Goal: Task Accomplishment & Management: Use online tool/utility

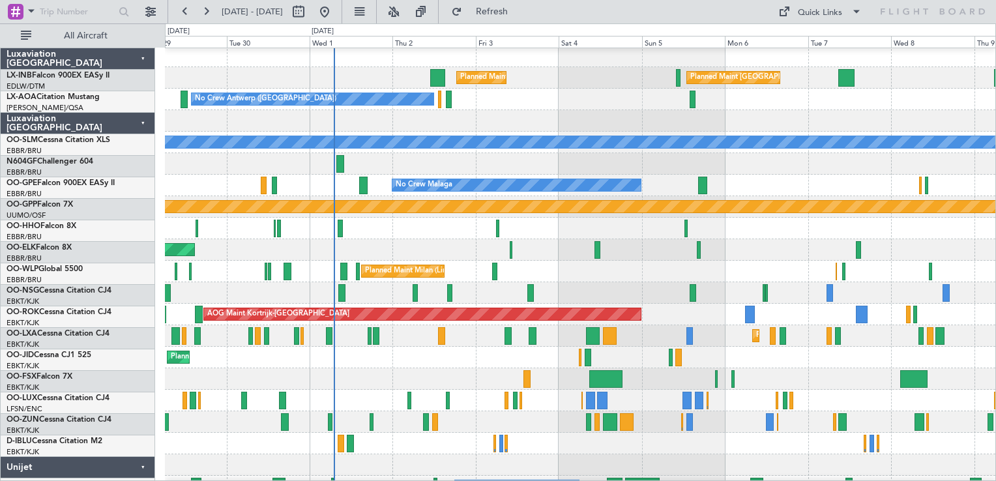
scroll to position [3, 0]
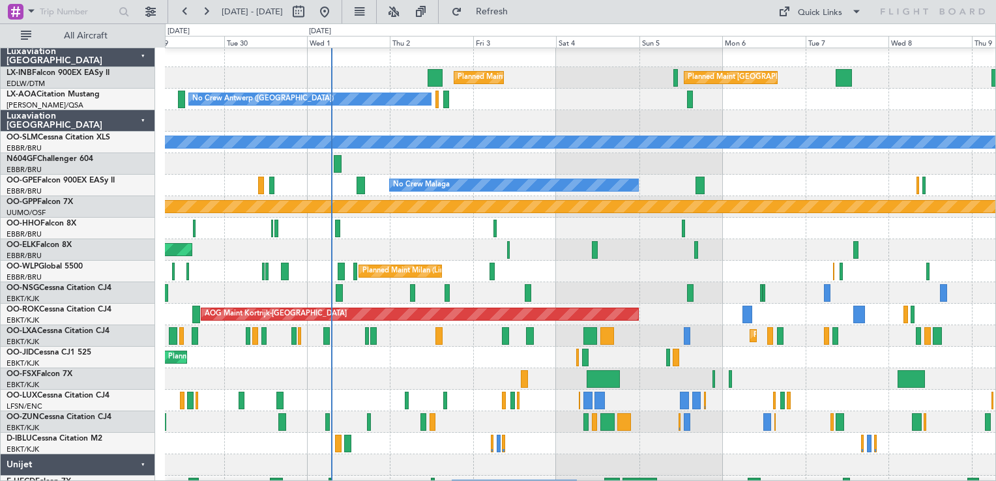
click at [649, 395] on div at bounding box center [580, 401] width 830 height 22
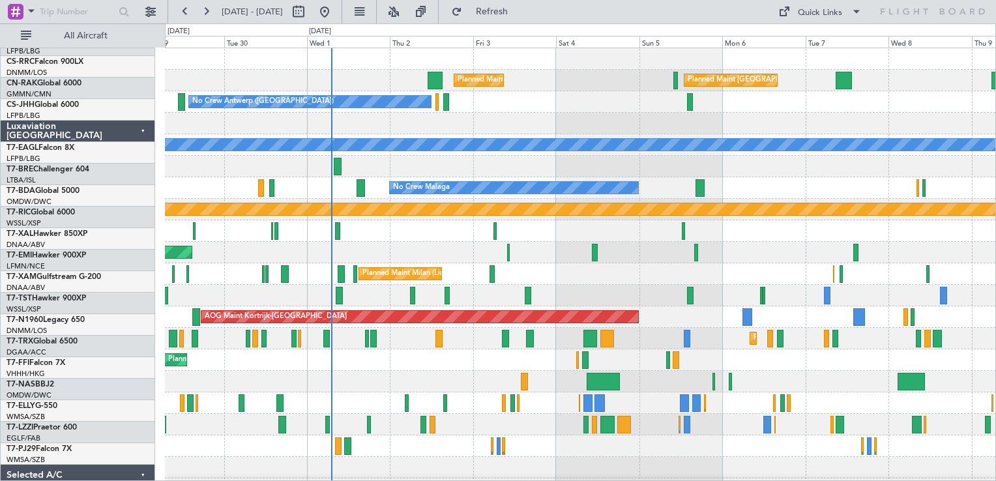
scroll to position [0, 0]
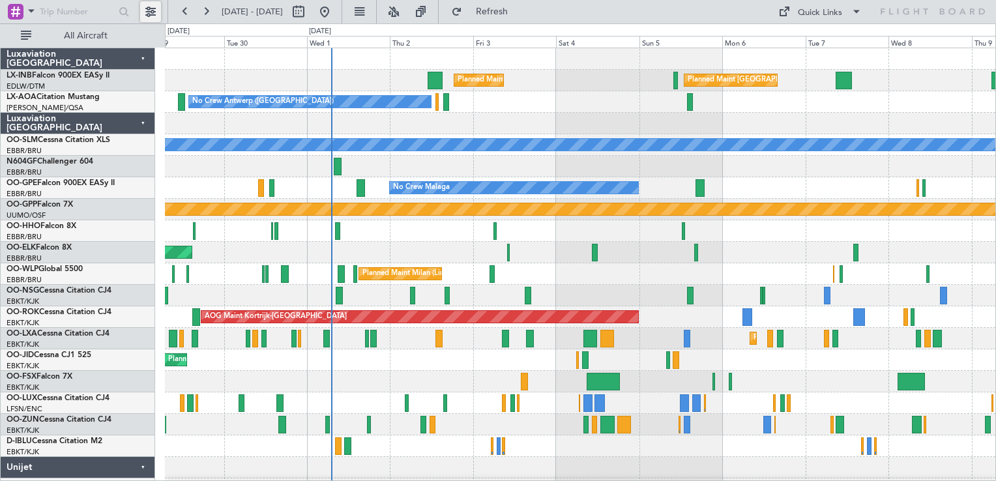
click at [158, 12] on button at bounding box center [150, 11] width 21 height 21
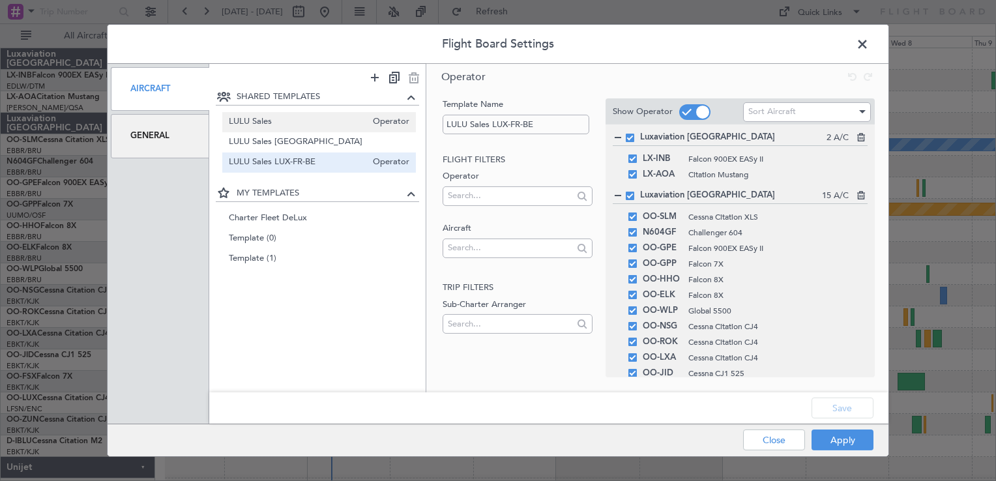
click at [279, 126] on span "LULU Sales" at bounding box center [298, 122] width 138 height 14
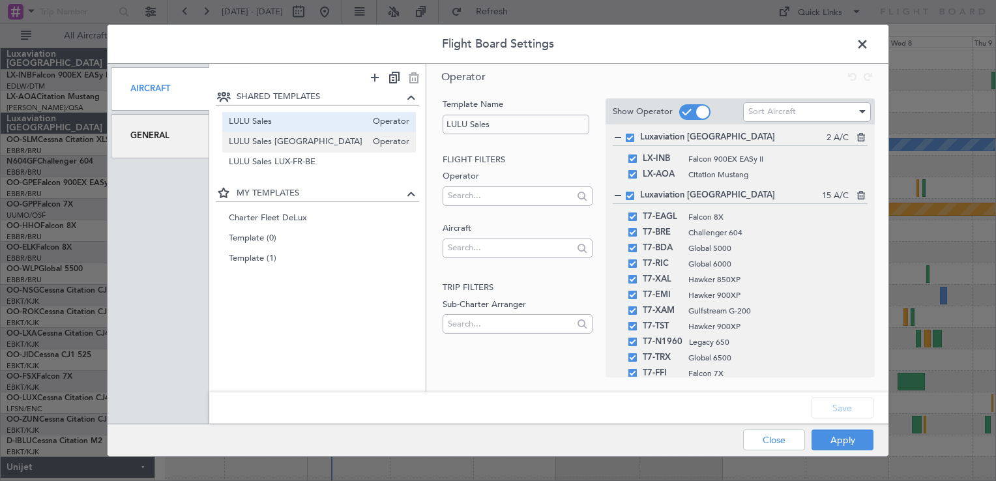
click at [289, 147] on span "LULU Sales [GEOGRAPHIC_DATA]" at bounding box center [298, 143] width 138 height 14
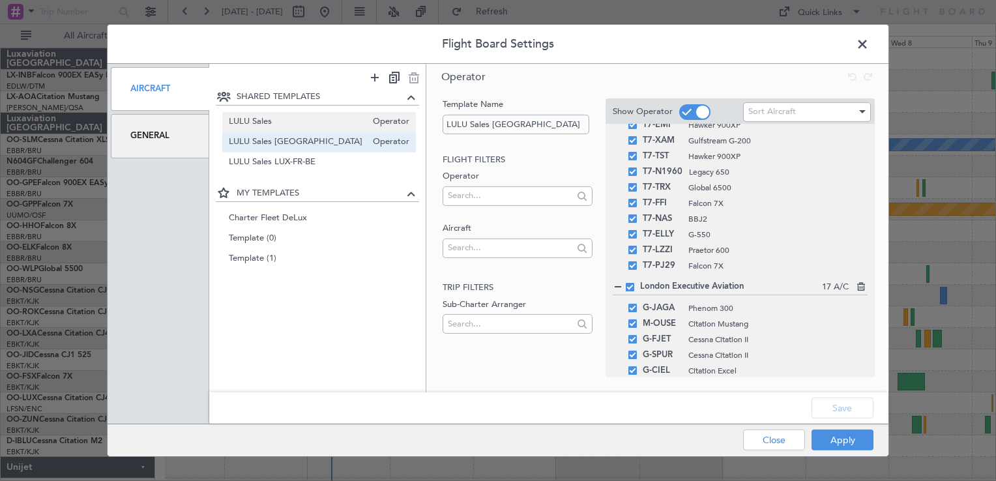
click at [258, 116] on span "LULU Sales" at bounding box center [298, 122] width 138 height 14
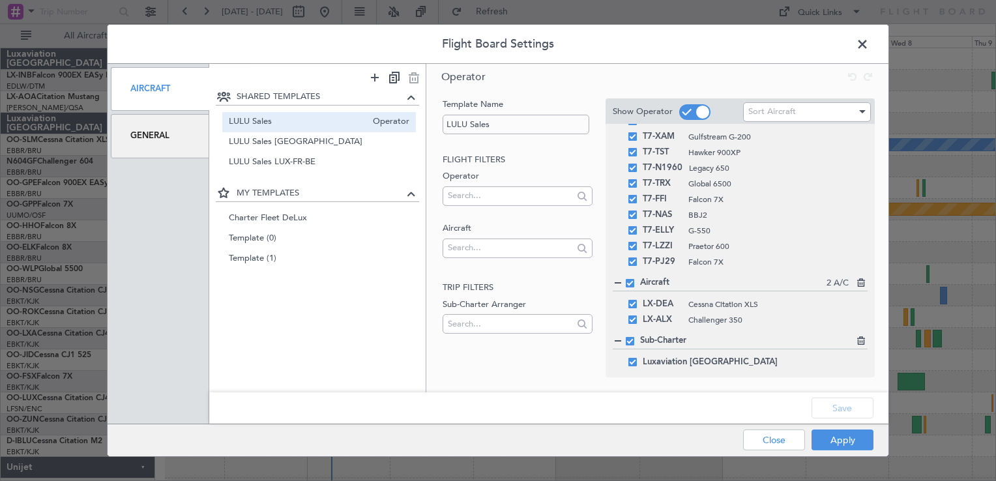
scroll to position [170, 0]
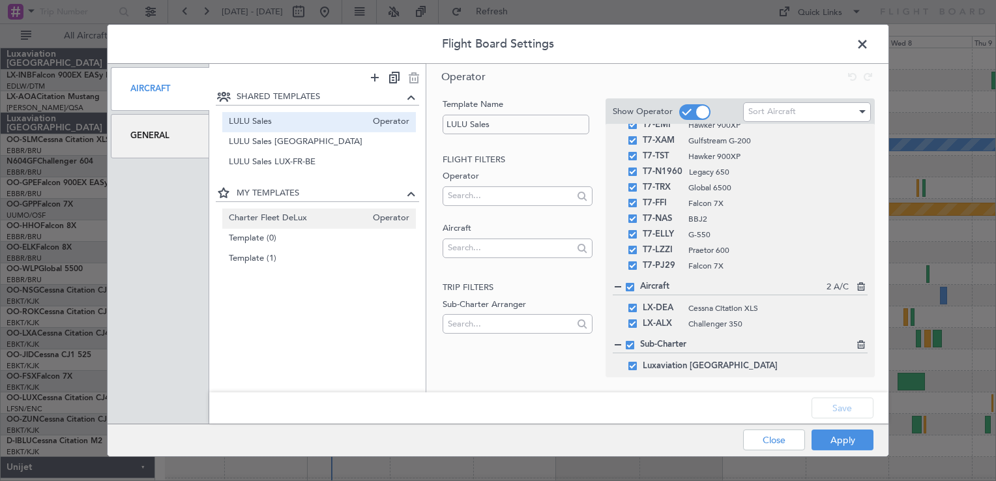
click at [266, 213] on span "Charter Fleet DeLux" at bounding box center [298, 218] width 138 height 14
type input "Charter Fleet DeLux"
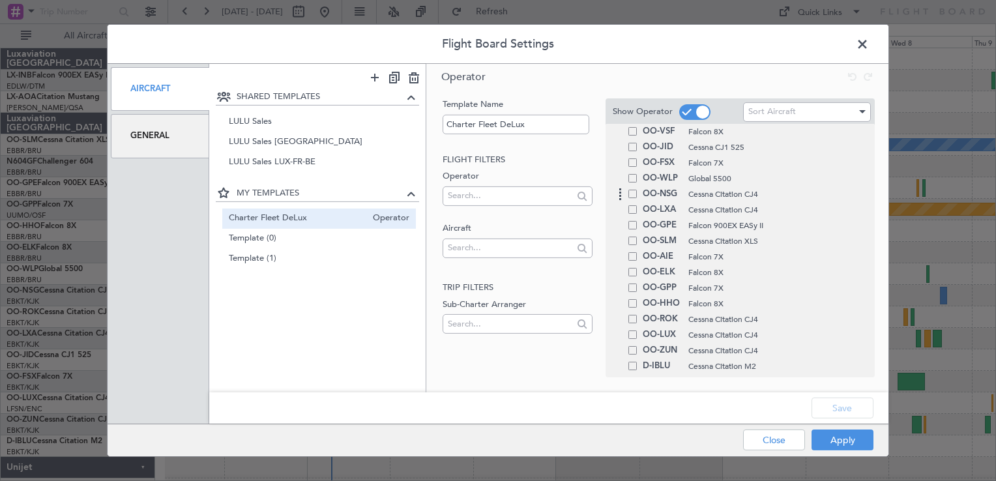
scroll to position [0, 0]
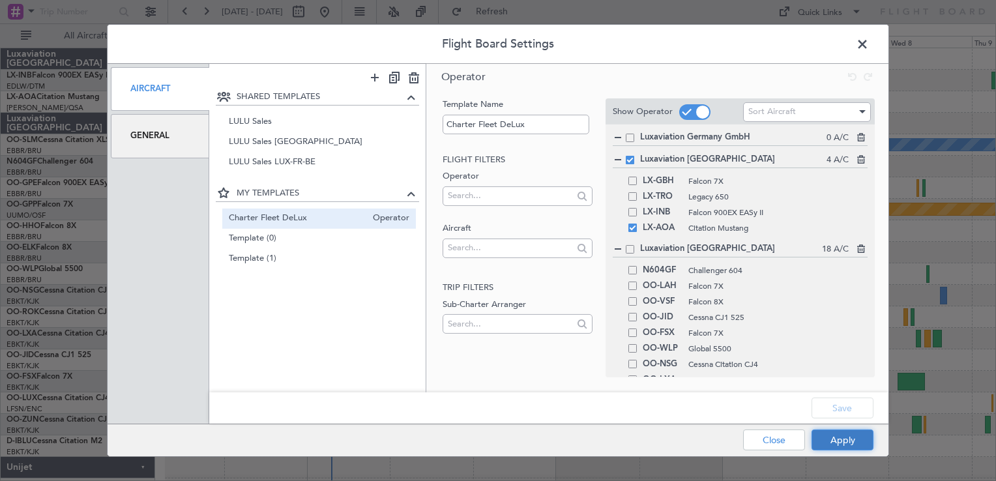
click at [854, 442] on button "Apply" at bounding box center [842, 440] width 62 height 21
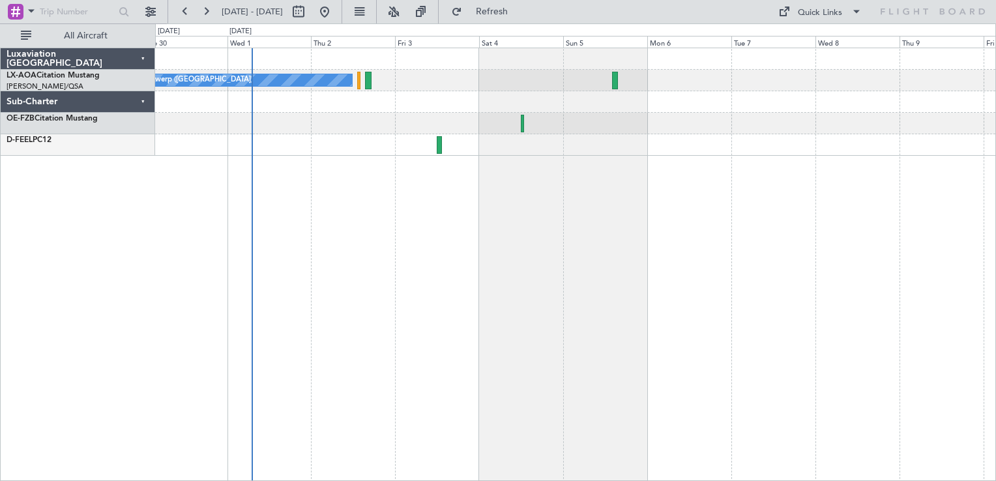
click at [497, 246] on div "No Crew Antwerp ([GEOGRAPHIC_DATA]) No Crew [GEOGRAPHIC_DATA] ([GEOGRAPHIC_DATA…" at bounding box center [575, 264] width 841 height 433
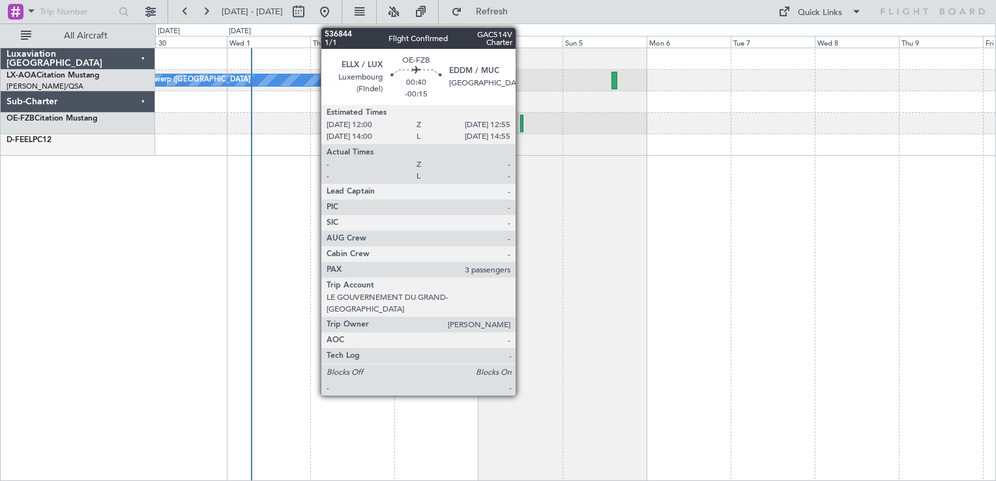
click at [521, 124] on div at bounding box center [521, 124] width 3 height 18
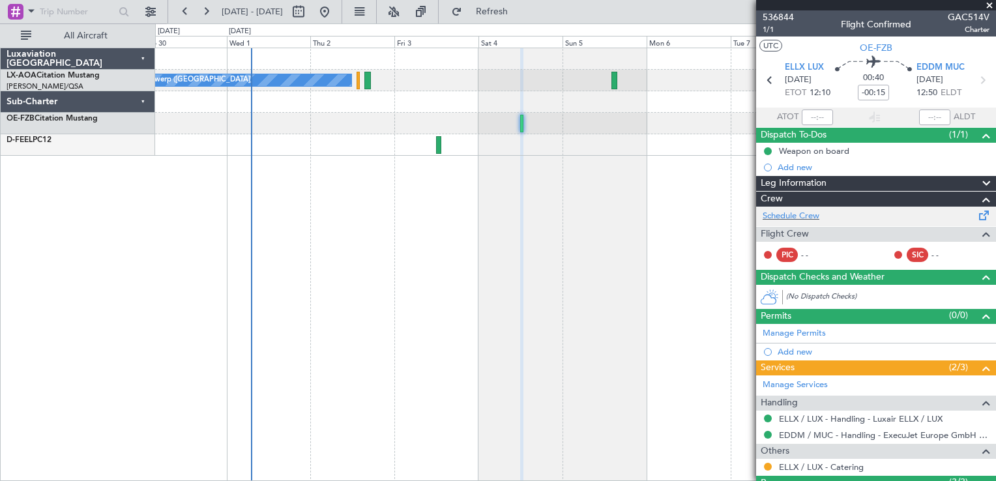
scroll to position [117, 0]
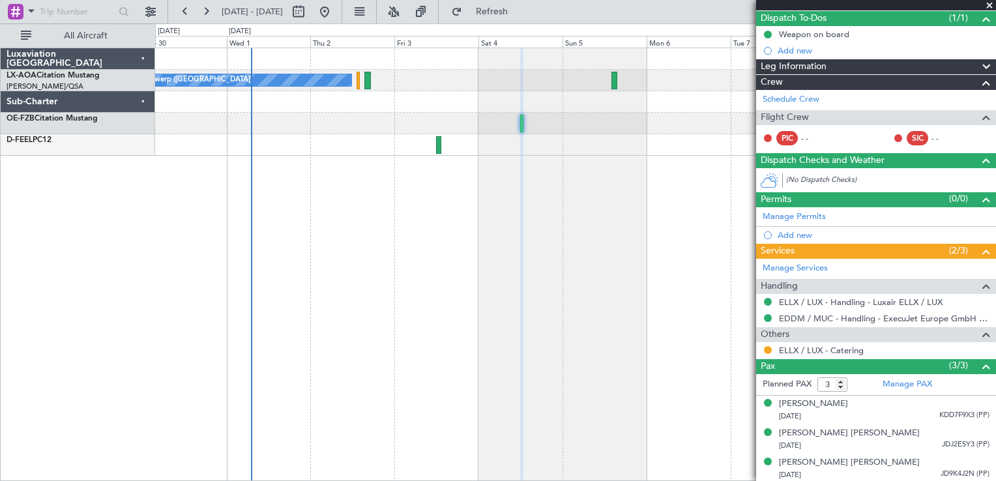
click at [993, 2] on span at bounding box center [989, 6] width 13 height 12
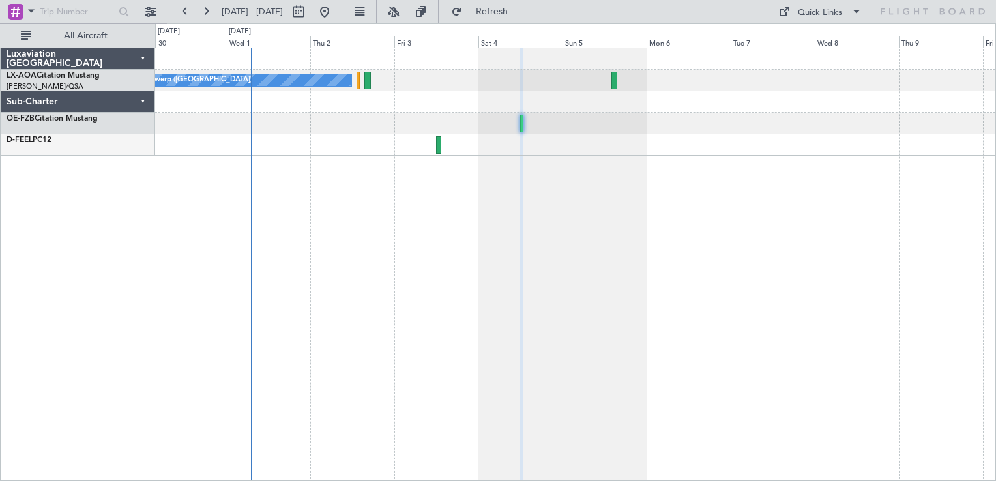
type input "0"
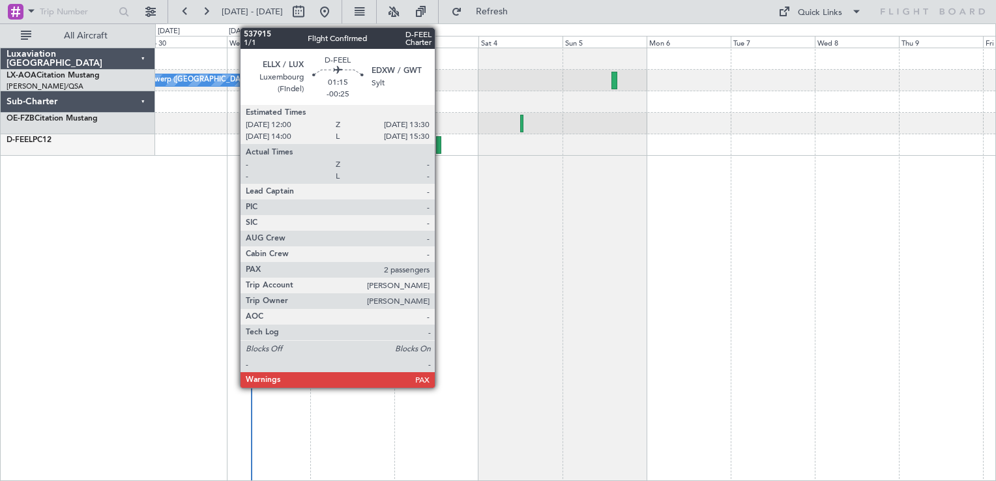
click at [441, 150] on div at bounding box center [439, 145] width 6 height 18
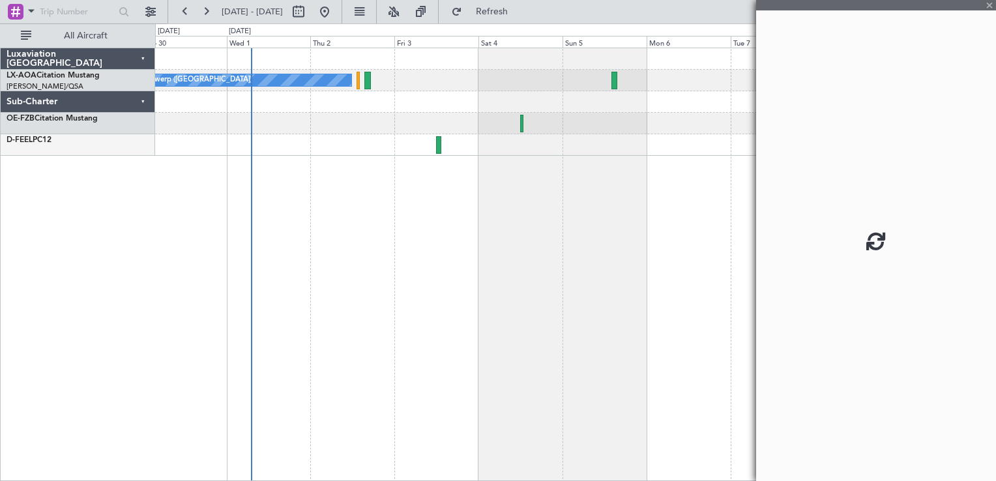
click at [519, 118] on div at bounding box center [575, 124] width 840 height 22
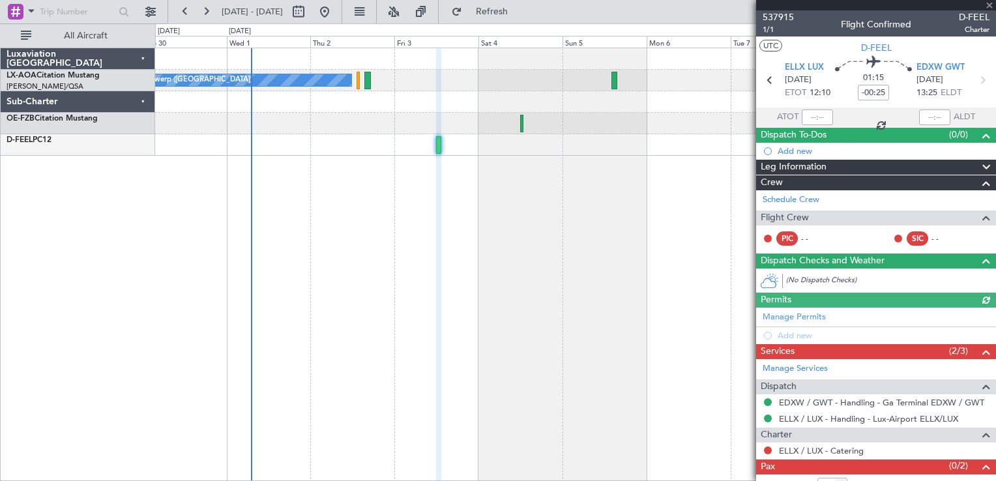
click at [519, 118] on div at bounding box center [575, 124] width 840 height 22
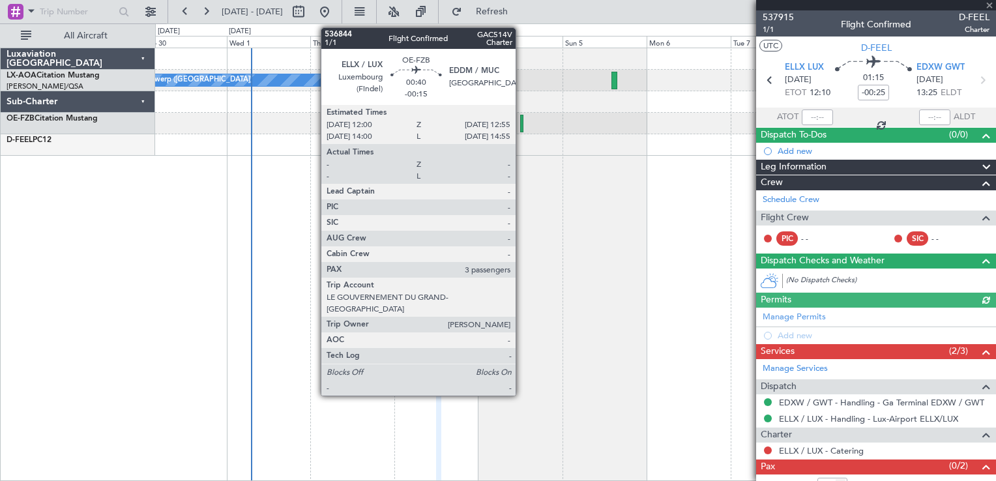
click at [521, 121] on div at bounding box center [521, 124] width 3 height 18
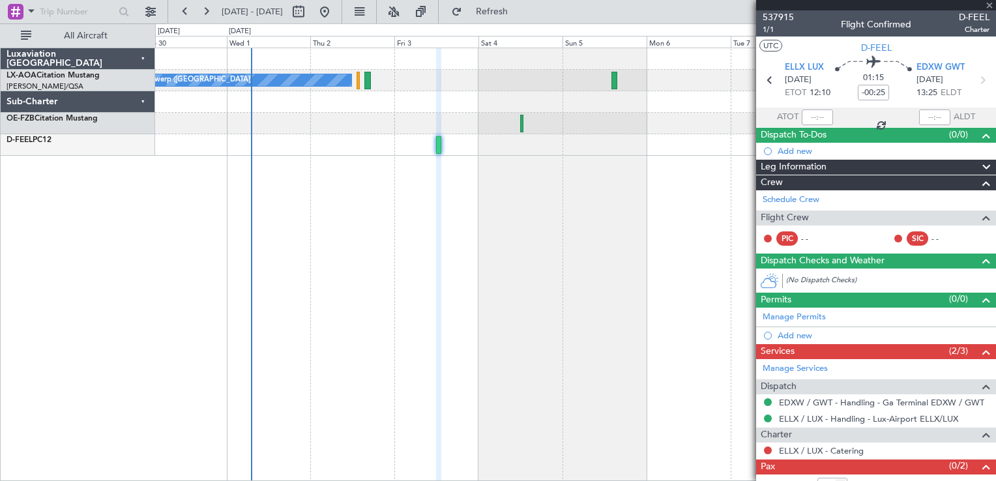
type input "-00:15"
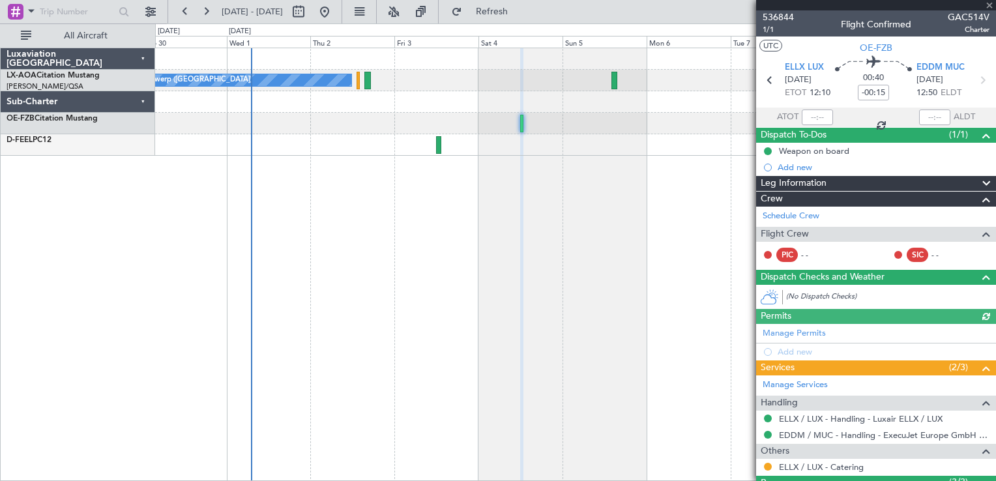
scroll to position [117, 0]
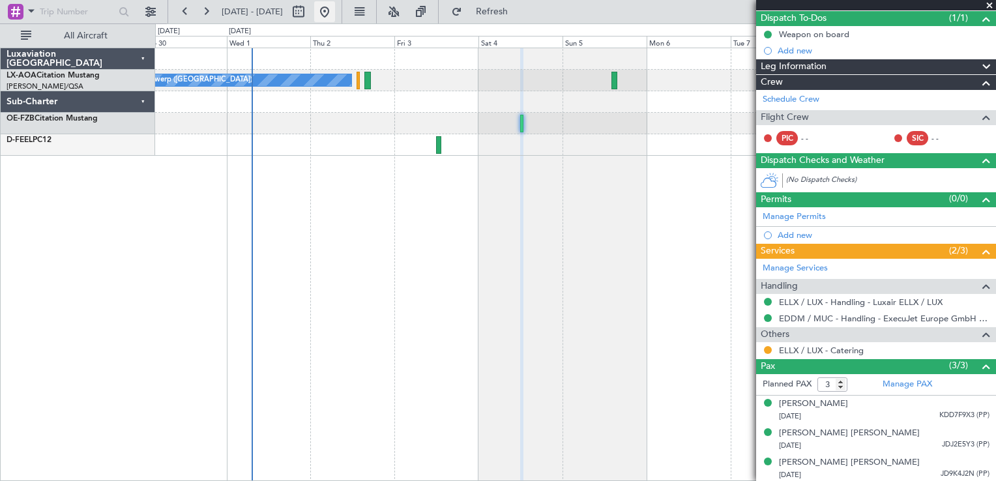
click at [335, 7] on button at bounding box center [324, 11] width 21 height 21
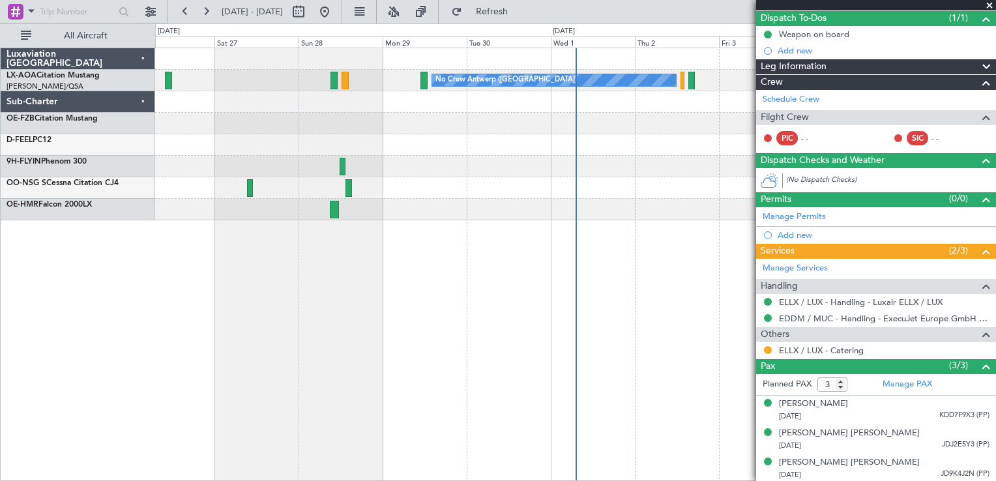
click at [989, 5] on span at bounding box center [989, 6] width 13 height 12
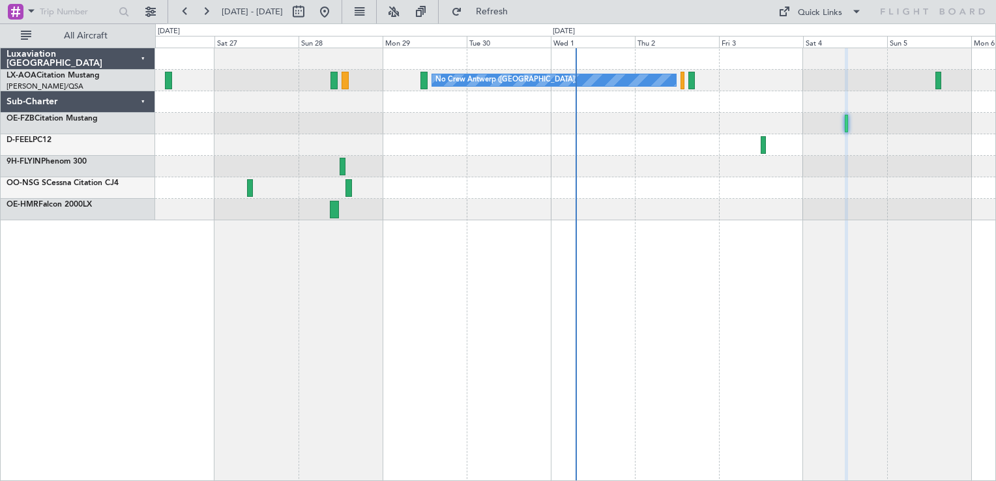
type input "0"
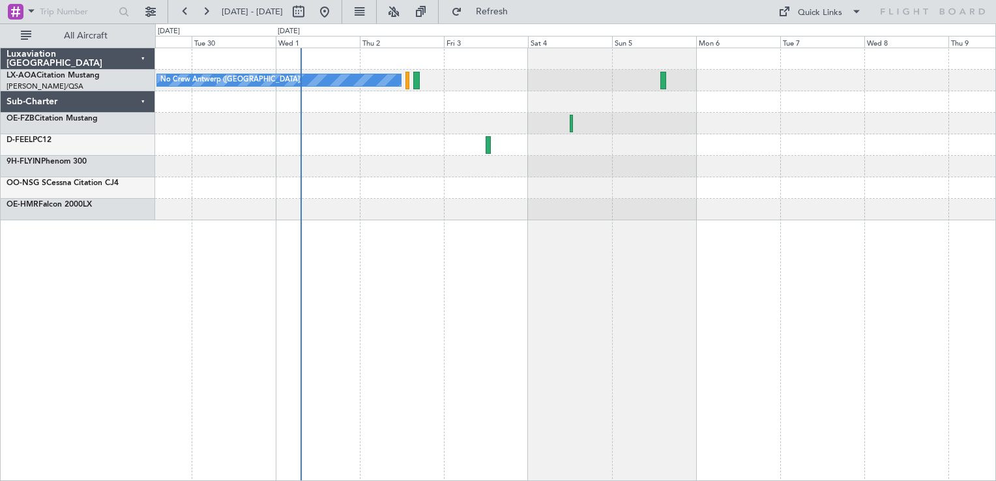
click at [560, 194] on div "No Crew Antwerp ([GEOGRAPHIC_DATA]) No Crew [GEOGRAPHIC_DATA] ([GEOGRAPHIC_DATA…" at bounding box center [575, 134] width 840 height 172
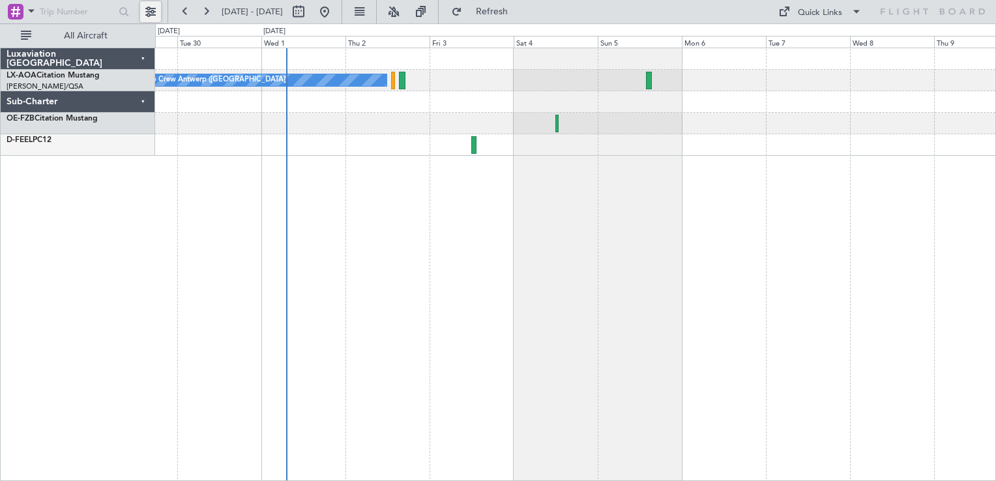
click at [155, 13] on button at bounding box center [150, 11] width 21 height 21
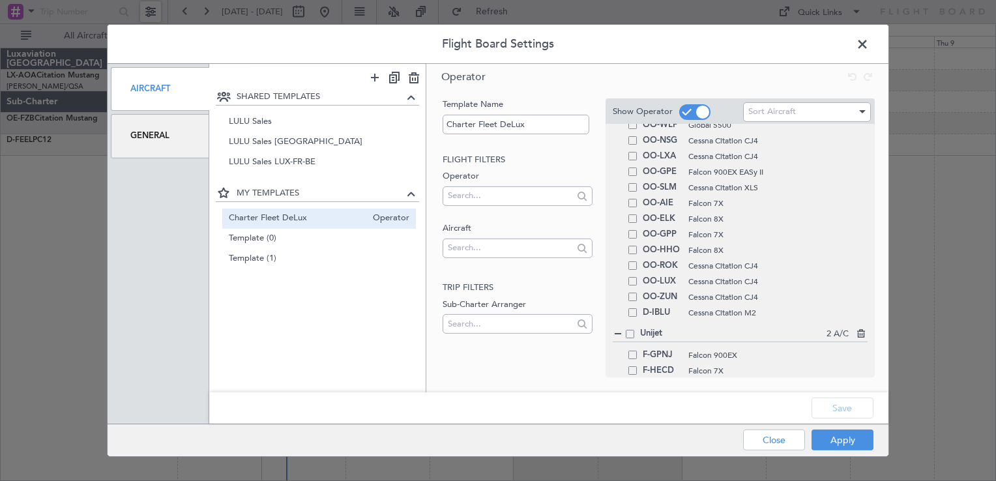
scroll to position [231, 0]
click at [634, 260] on span at bounding box center [632, 258] width 8 height 8
click at [637, 254] on input "checkbox" at bounding box center [637, 254] width 0 height 0
click at [634, 275] on span at bounding box center [632, 273] width 8 height 8
click at [637, 269] on input "checkbox" at bounding box center [637, 269] width 0 height 0
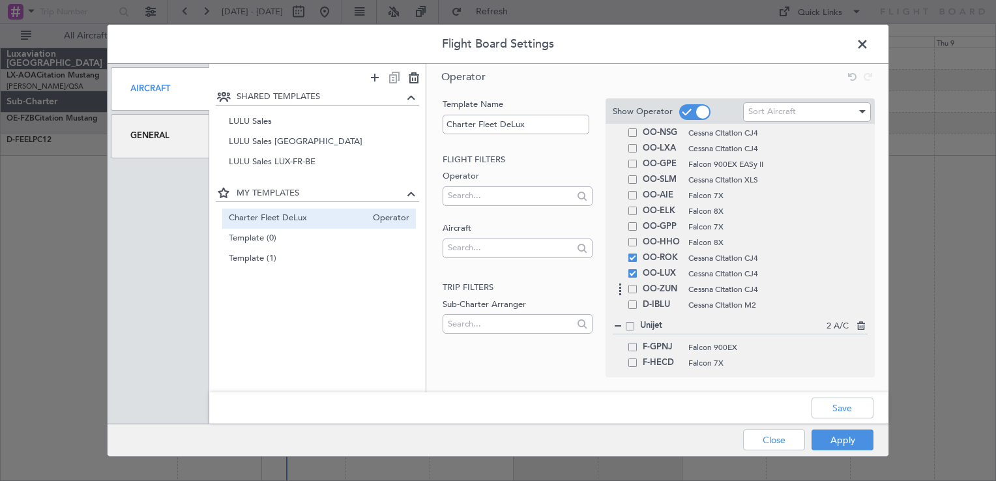
click at [635, 288] on span at bounding box center [632, 289] width 8 height 8
click at [637, 285] on input "checkbox" at bounding box center [637, 285] width 0 height 0
click at [628, 130] on span at bounding box center [632, 132] width 8 height 8
click at [637, 128] on input "checkbox" at bounding box center [637, 128] width 0 height 0
click at [634, 147] on span at bounding box center [632, 148] width 8 height 8
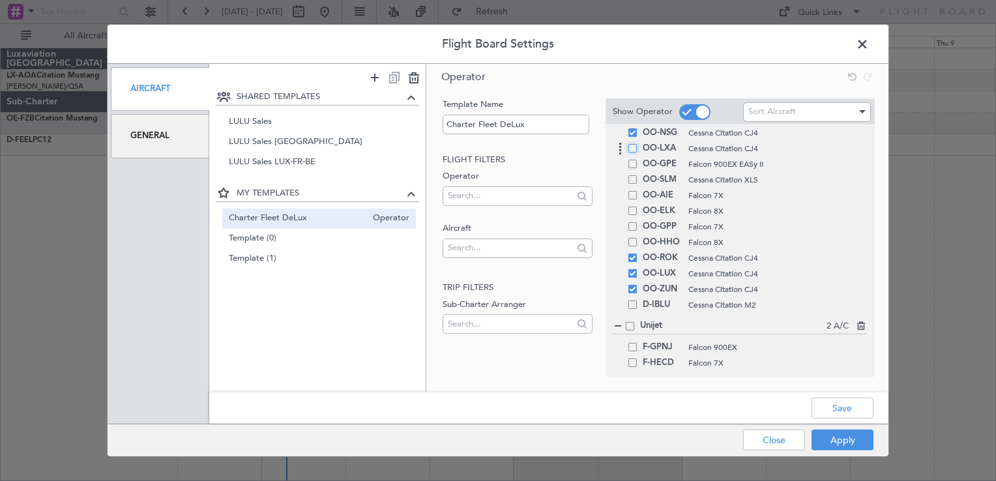
click at [637, 144] on input "checkbox" at bounding box center [637, 144] width 0 height 0
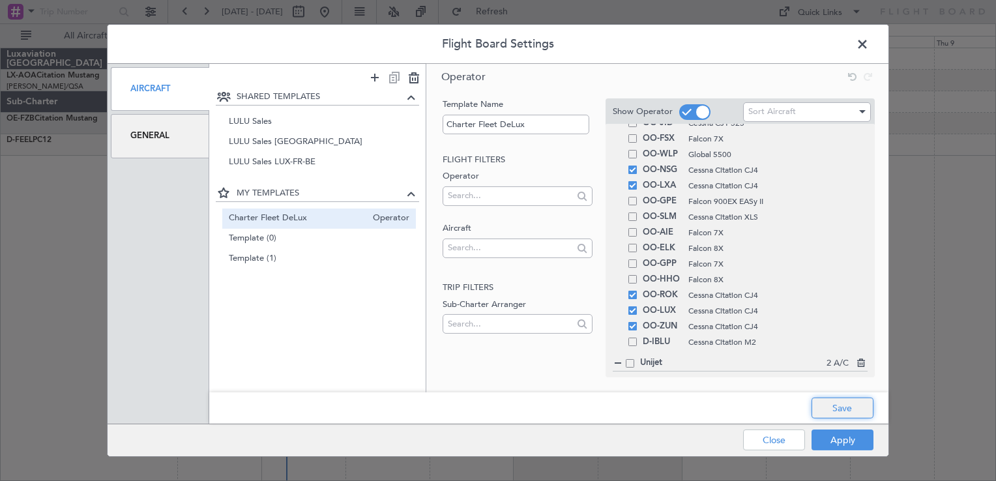
click at [834, 400] on button "Save" at bounding box center [842, 408] width 62 height 21
click at [847, 437] on button "Apply" at bounding box center [842, 440] width 62 height 21
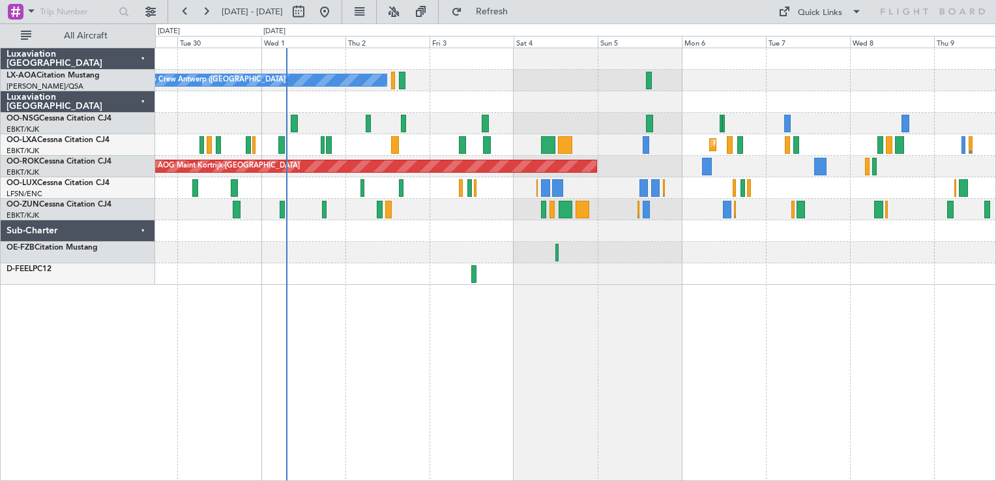
click at [673, 274] on div at bounding box center [575, 274] width 840 height 22
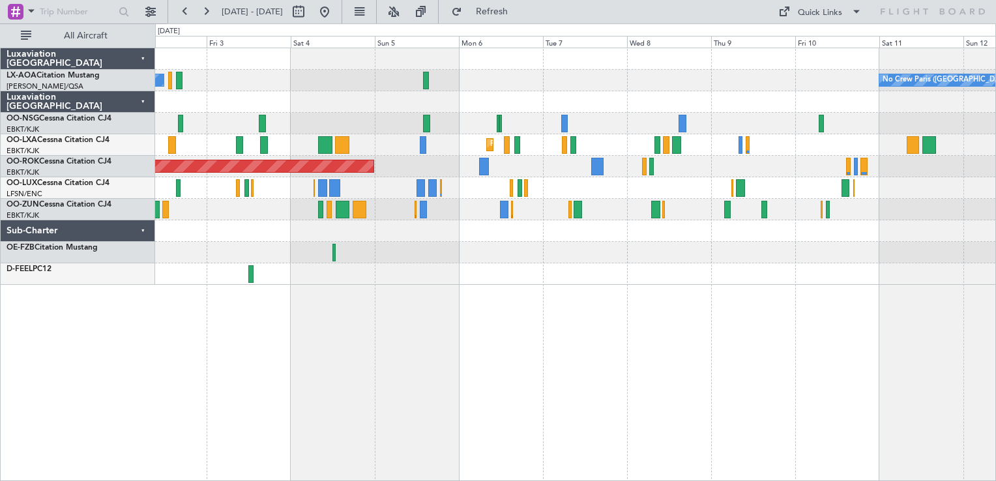
click at [682, 283] on div at bounding box center [575, 274] width 840 height 22
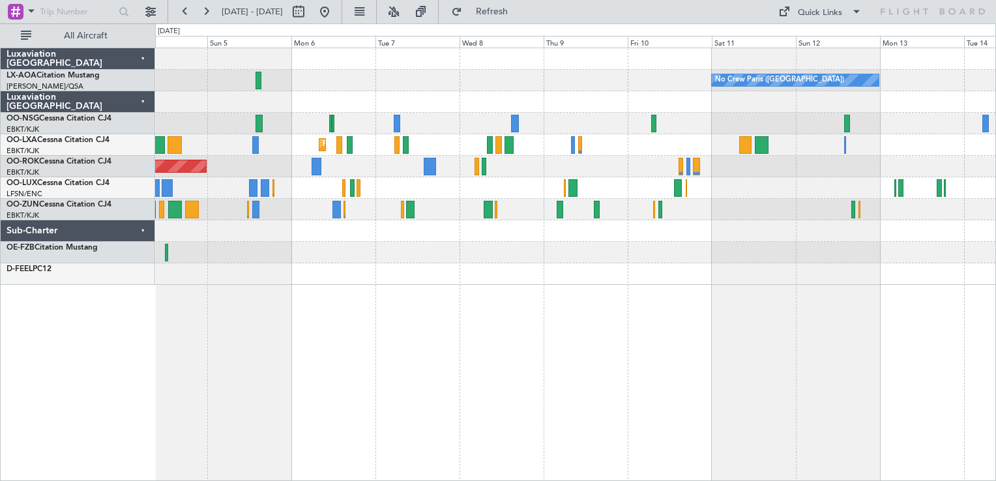
click at [604, 312] on div "No Crew Paris ([GEOGRAPHIC_DATA]) No Crew [GEOGRAPHIC_DATA] ([GEOGRAPHIC_DATA])…" at bounding box center [575, 264] width 841 height 433
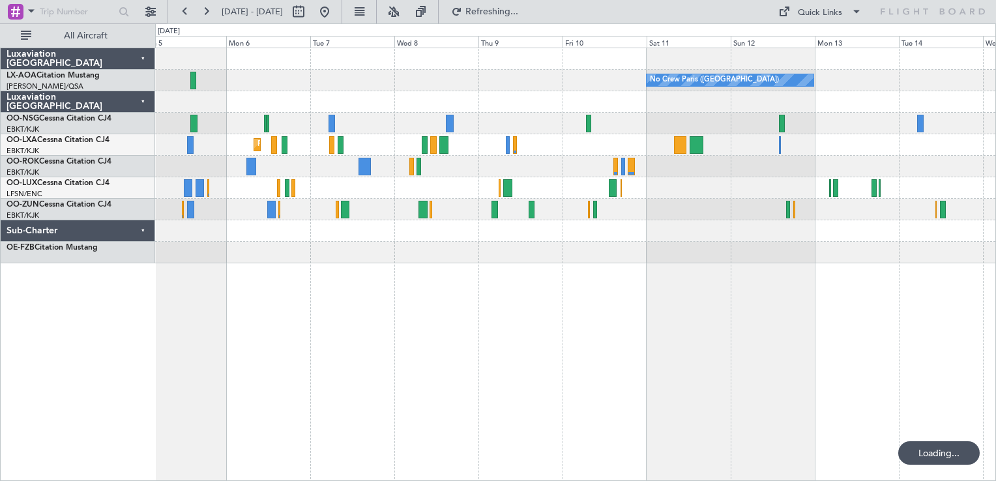
click at [662, 290] on div "No Crew Paris ([GEOGRAPHIC_DATA]) Planned Maint [GEOGRAPHIC_DATA]-[GEOGRAPHIC_D…" at bounding box center [575, 264] width 841 height 433
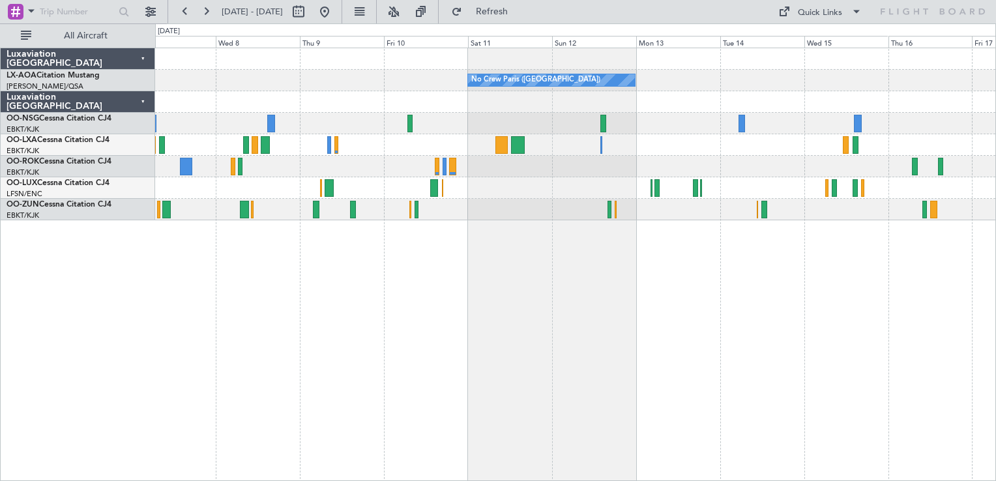
click at [548, 186] on div at bounding box center [575, 188] width 840 height 22
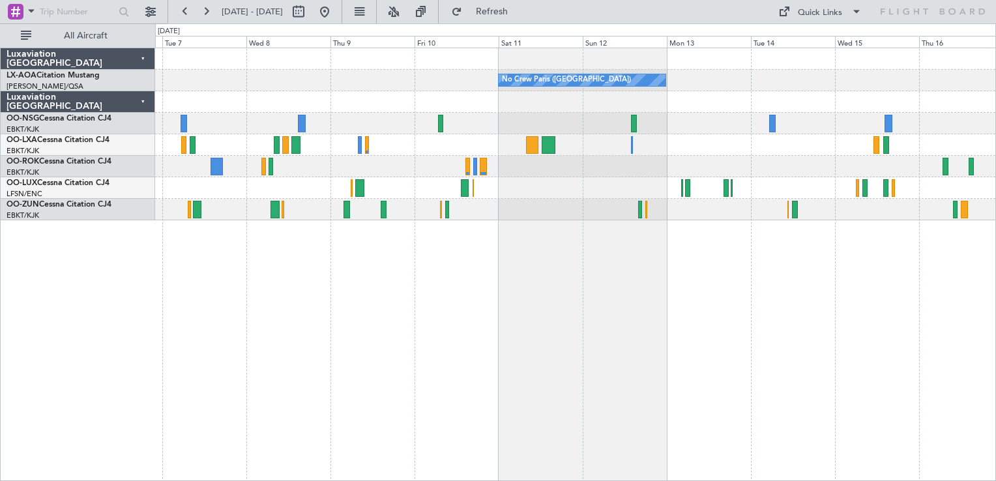
click at [598, 312] on div "No Crew Paris ([GEOGRAPHIC_DATA]) Planned Maint [GEOGRAPHIC_DATA]-[GEOGRAPHIC_D…" at bounding box center [575, 264] width 841 height 433
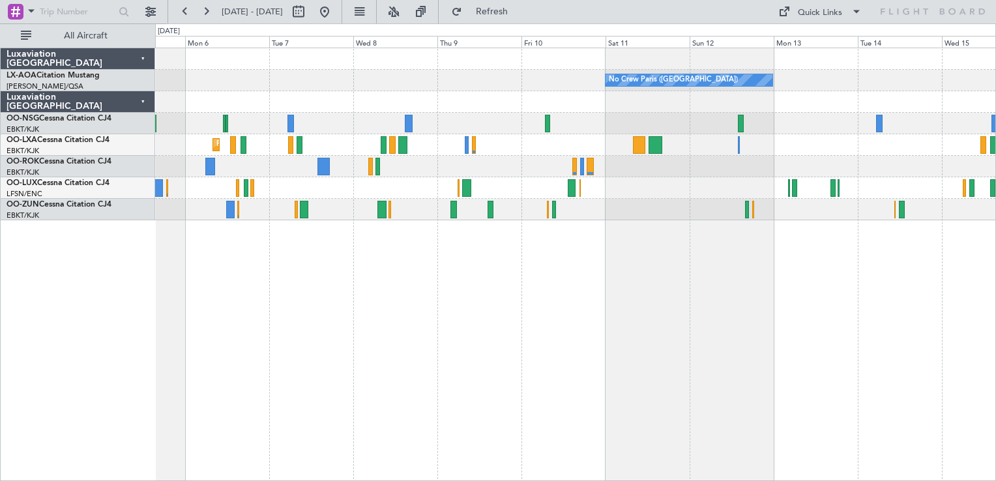
click at [371, 273] on div "No Crew Paris ([GEOGRAPHIC_DATA]) Planned Maint [GEOGRAPHIC_DATA]-[GEOGRAPHIC_D…" at bounding box center [575, 264] width 841 height 433
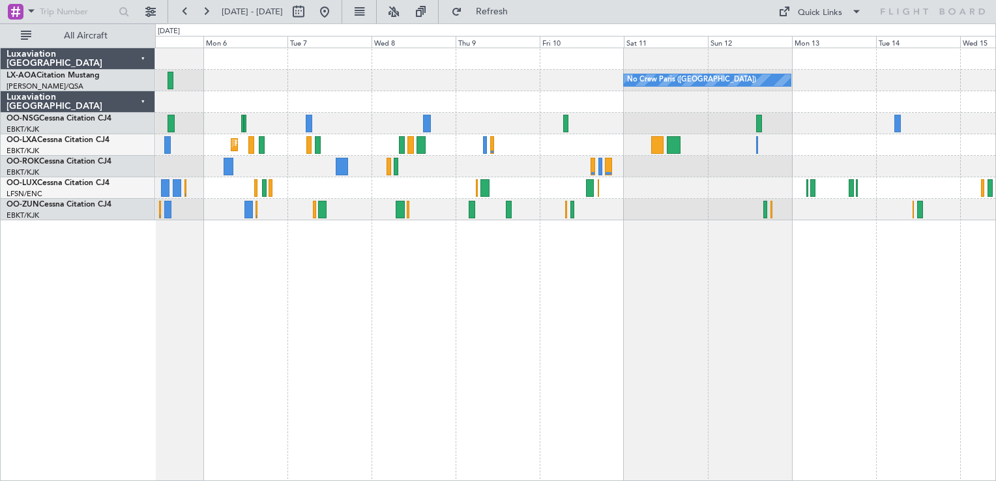
click at [672, 270] on div "No Crew Paris ([GEOGRAPHIC_DATA]) Planned Maint [GEOGRAPHIC_DATA]-[GEOGRAPHIC_D…" at bounding box center [575, 264] width 841 height 433
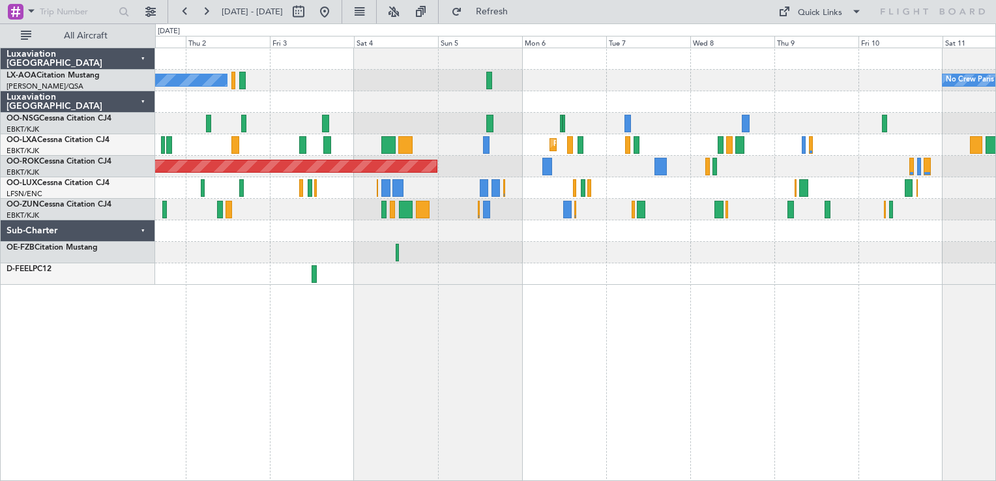
click at [473, 291] on div "No Crew Paris ([GEOGRAPHIC_DATA]) No Crew [GEOGRAPHIC_DATA] ([GEOGRAPHIC_DATA])…" at bounding box center [575, 264] width 841 height 433
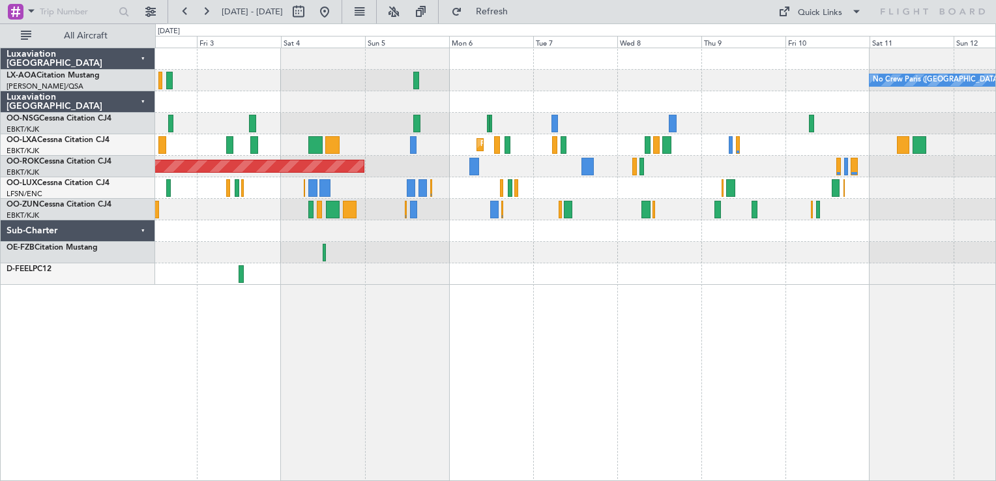
click at [789, 292] on div "No Crew Paris ([GEOGRAPHIC_DATA]) No Crew [GEOGRAPHIC_DATA] ([GEOGRAPHIC_DATA])…" at bounding box center [575, 264] width 841 height 433
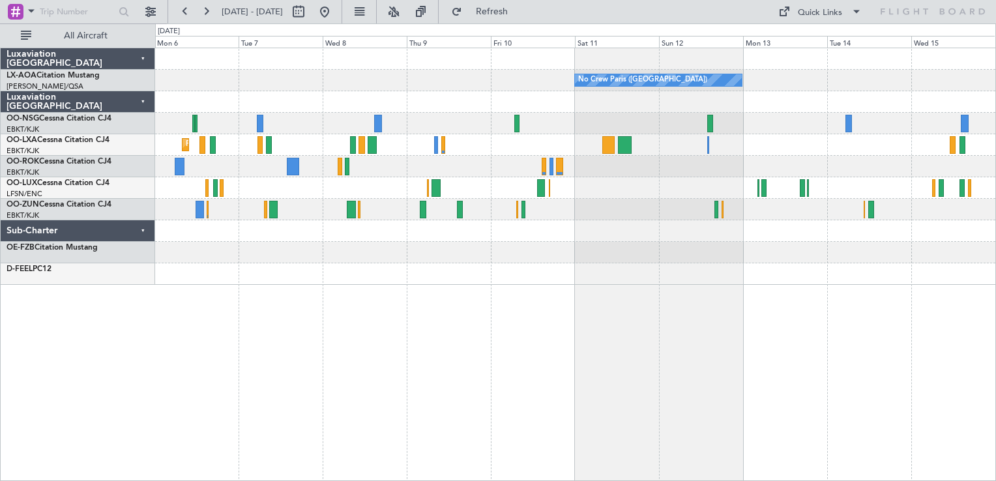
click at [435, 360] on div "No Crew Paris ([GEOGRAPHIC_DATA]) Planned Maint [GEOGRAPHIC_DATA]-[GEOGRAPHIC_D…" at bounding box center [575, 264] width 841 height 433
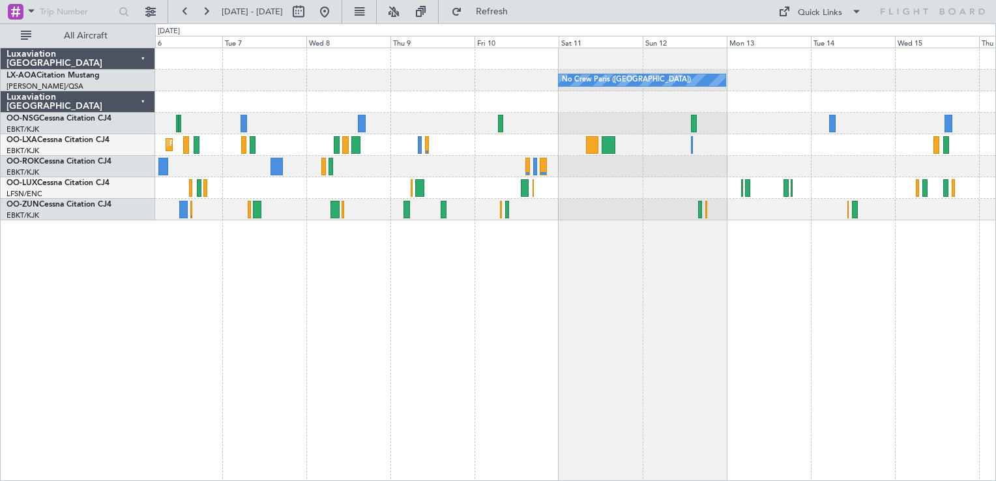
click at [401, 355] on div "No Crew Paris ([GEOGRAPHIC_DATA]) Planned Maint [GEOGRAPHIC_DATA]-[GEOGRAPHIC_D…" at bounding box center [575, 264] width 841 height 433
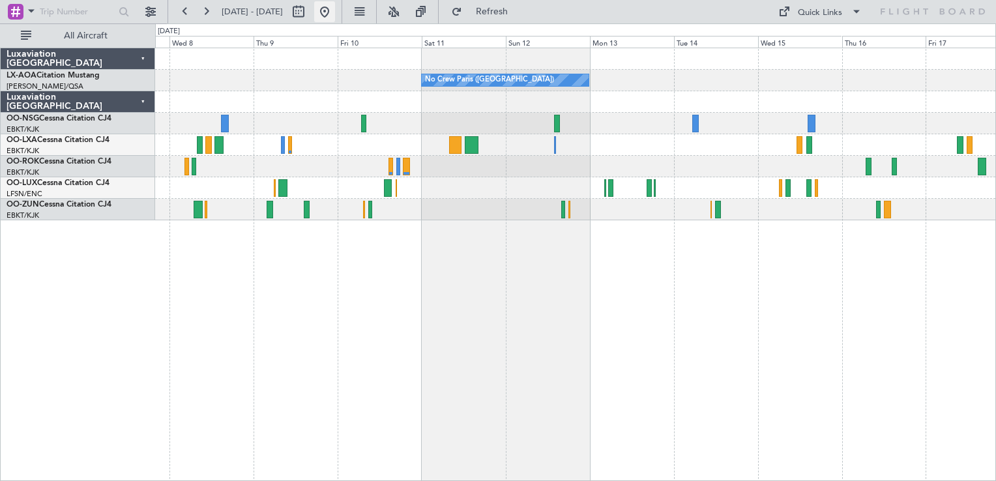
click at [335, 9] on button at bounding box center [324, 11] width 21 height 21
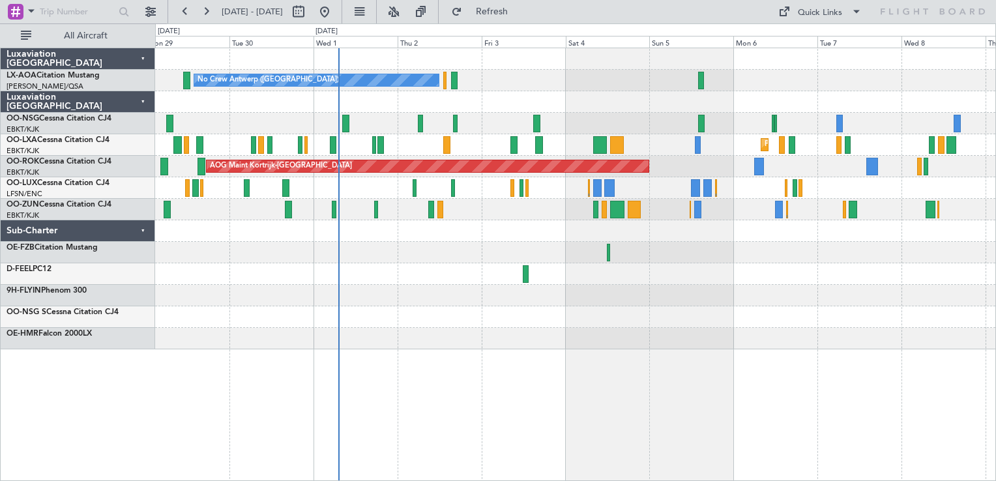
click at [532, 281] on div at bounding box center [575, 274] width 840 height 22
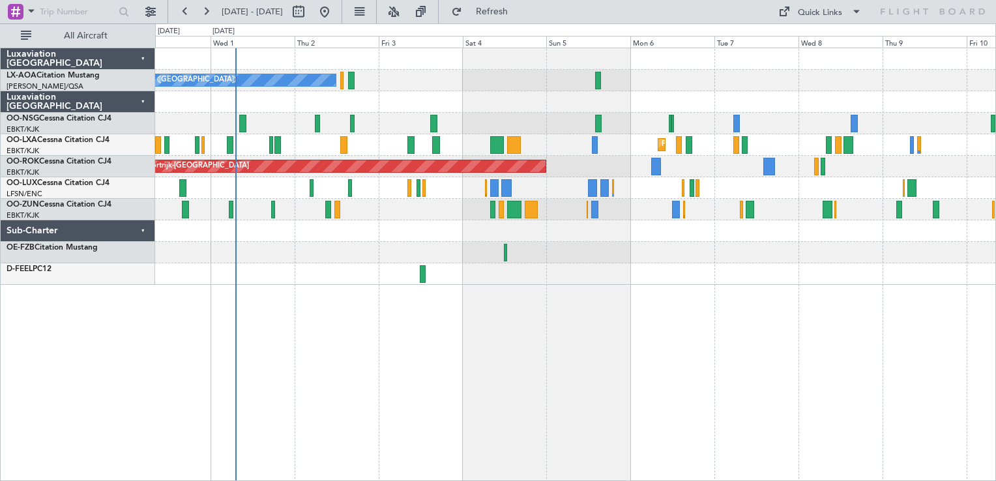
click at [608, 254] on div at bounding box center [575, 253] width 840 height 22
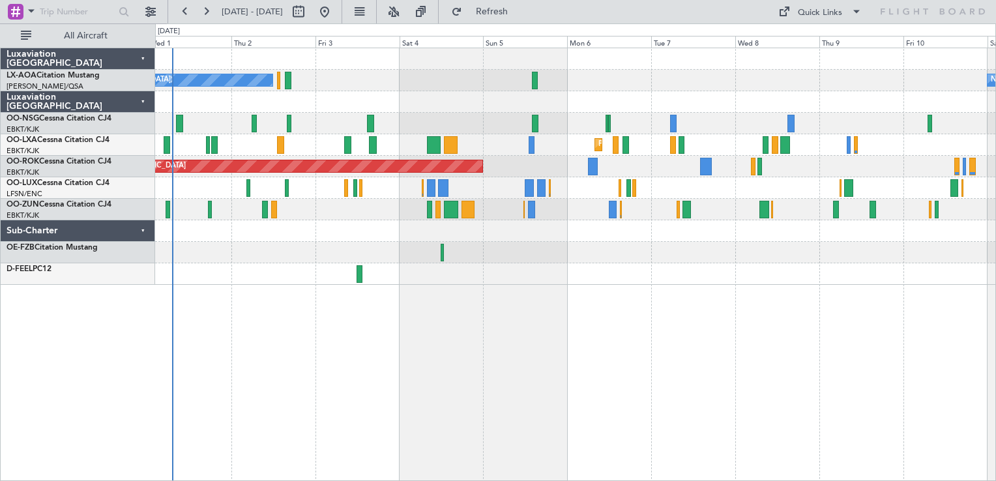
click at [654, 297] on div "No Crew Antwerp ([GEOGRAPHIC_DATA]) No Crew [GEOGRAPHIC_DATA] ([GEOGRAPHIC_DATA…" at bounding box center [575, 264] width 841 height 433
click at [439, 366] on div "No Crew Antwerp ([GEOGRAPHIC_DATA]) No Crew [GEOGRAPHIC_DATA] ([GEOGRAPHIC_DATA…" at bounding box center [575, 264] width 841 height 433
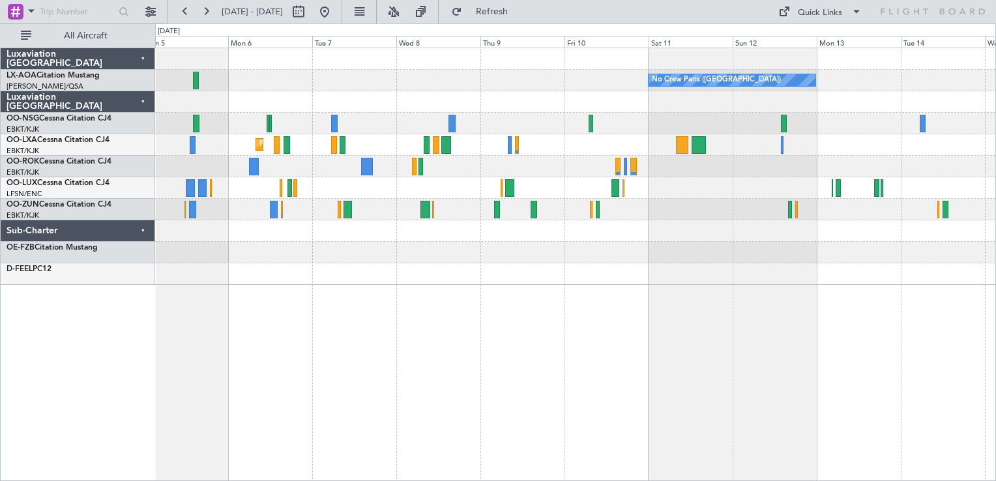
click at [511, 342] on div "No Crew Paris ([GEOGRAPHIC_DATA]) Planned Maint [GEOGRAPHIC_DATA]-[GEOGRAPHIC_D…" at bounding box center [575, 264] width 841 height 433
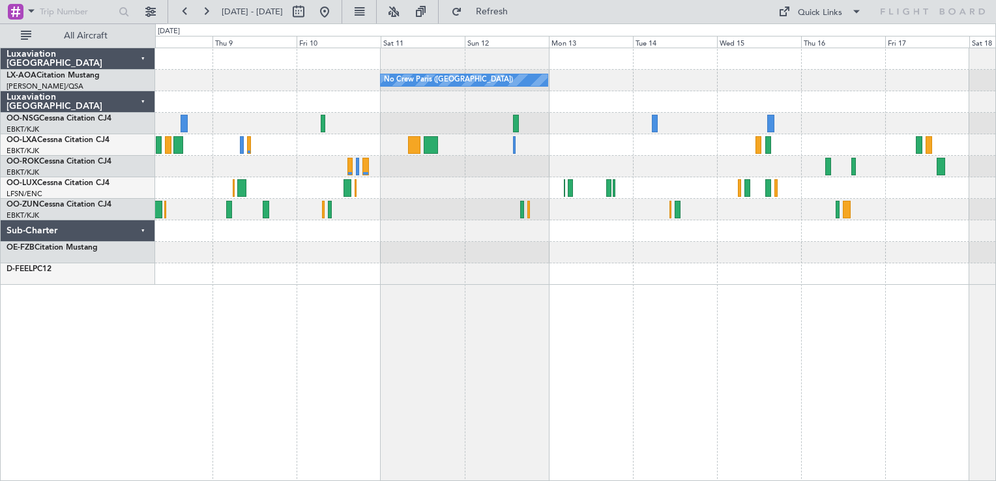
click at [678, 252] on div at bounding box center [575, 253] width 840 height 22
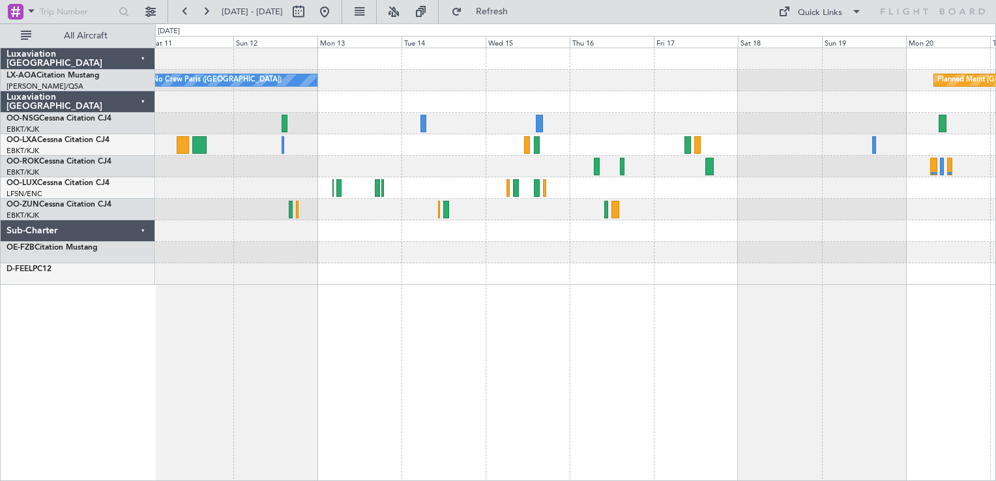
click at [510, 308] on div "No Crew Paris ([GEOGRAPHIC_DATA]) Planned Maint [GEOGRAPHIC_DATA]" at bounding box center [575, 264] width 841 height 433
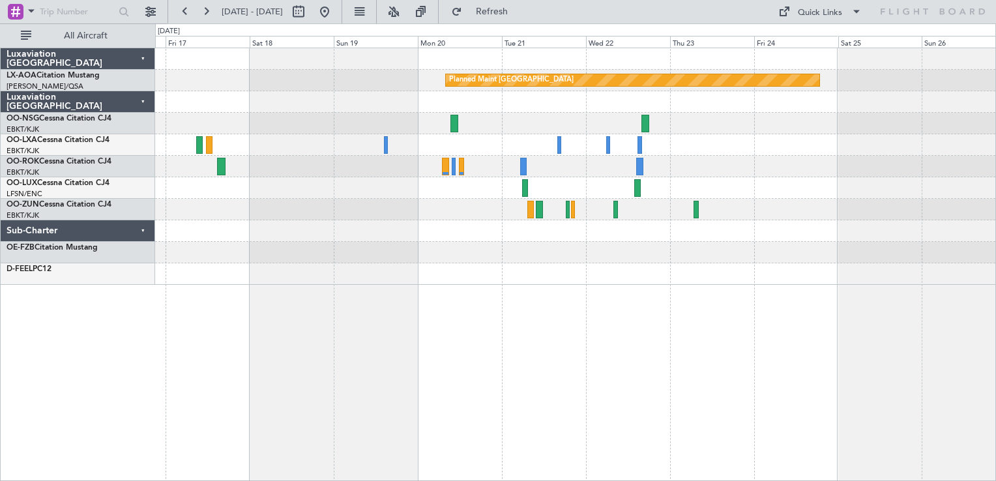
click at [589, 252] on div "Planned Maint [GEOGRAPHIC_DATA]" at bounding box center [575, 166] width 840 height 237
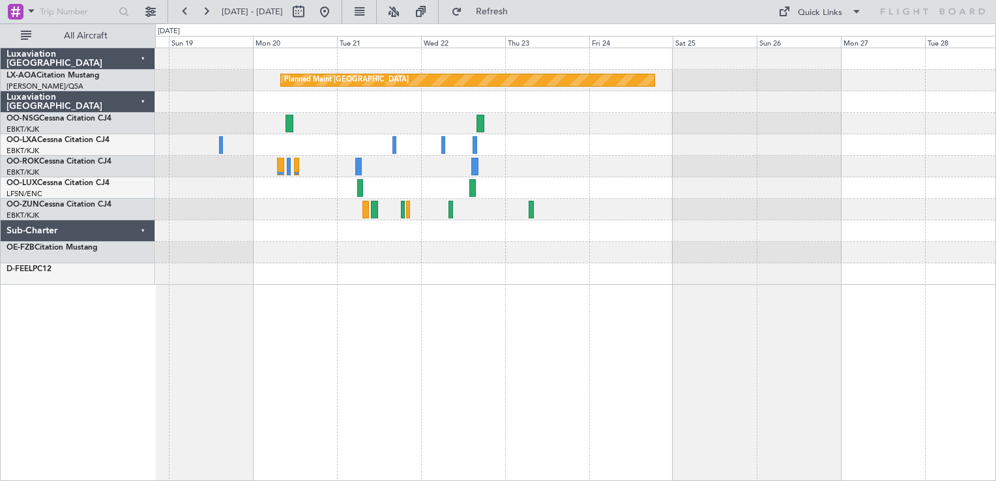
click at [501, 293] on div "Planned Maint [GEOGRAPHIC_DATA]" at bounding box center [575, 264] width 841 height 433
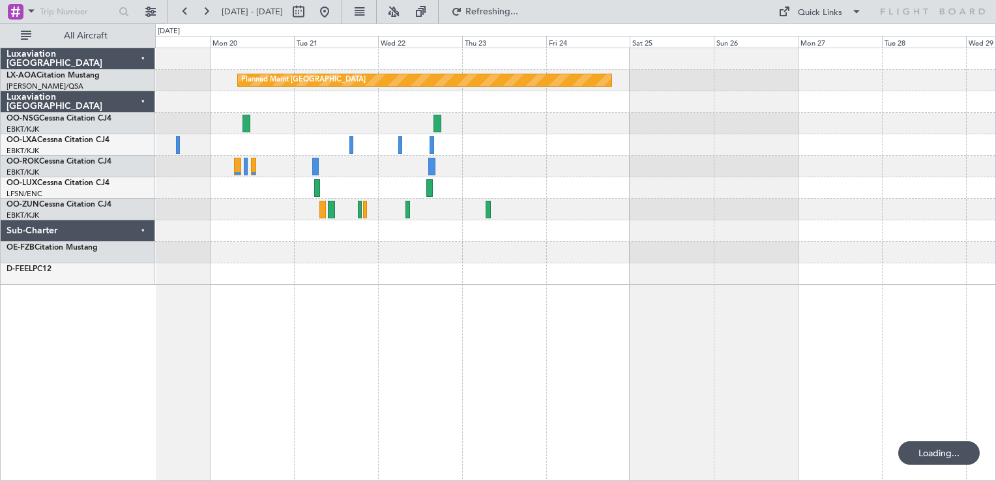
click at [501, 304] on div "Planned Maint [GEOGRAPHIC_DATA]" at bounding box center [575, 264] width 841 height 433
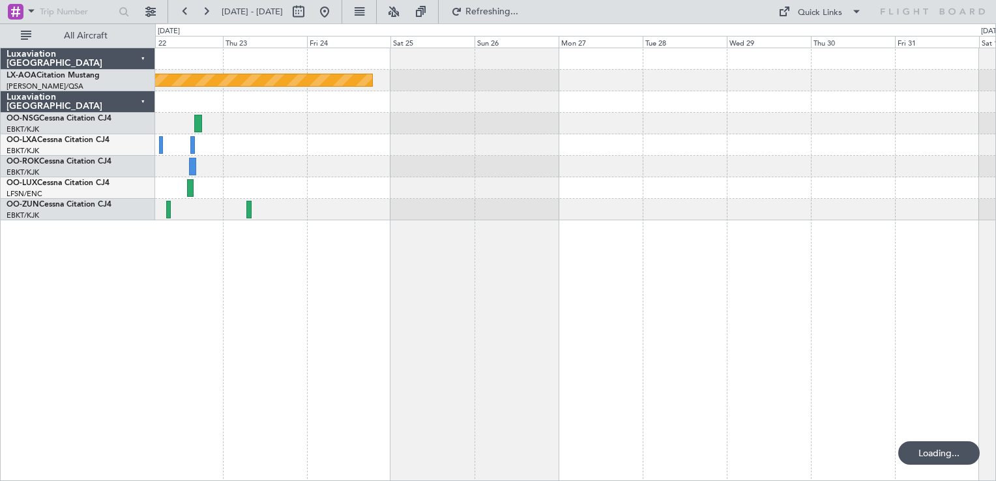
click at [789, 249] on div "Planned Maint [GEOGRAPHIC_DATA]" at bounding box center [575, 264] width 841 height 433
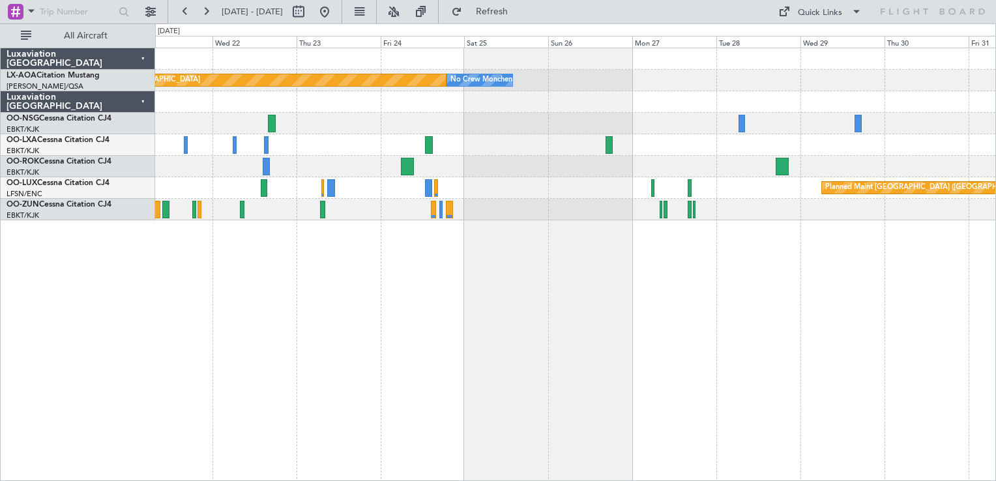
click at [678, 263] on div "Planned Maint [GEOGRAPHIC_DATA] No Crew [GEOGRAPHIC_DATA] No Crew Sabadell Plan…" at bounding box center [575, 264] width 841 height 433
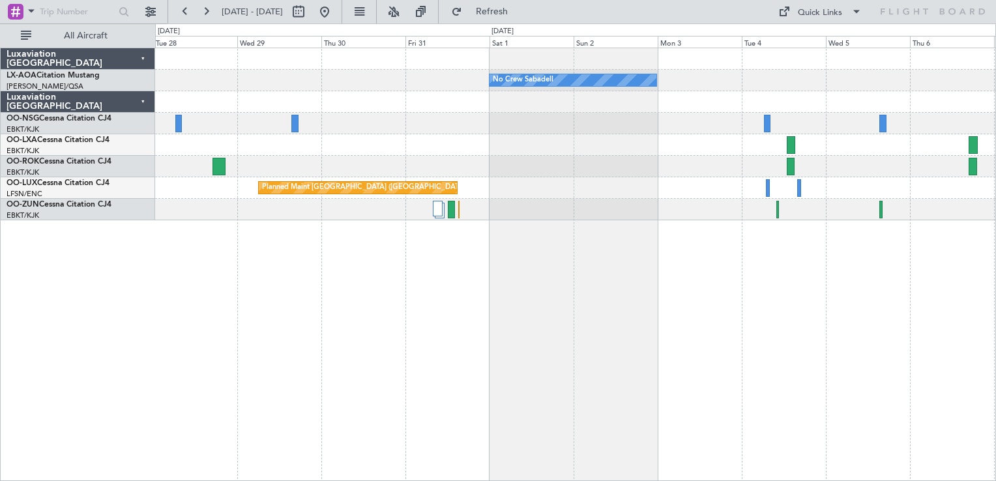
click at [560, 319] on div "No Crew Sabadell No Crew [GEOGRAPHIC_DATA] Planned Maint [GEOGRAPHIC_DATA]-[GEO…" at bounding box center [575, 264] width 841 height 433
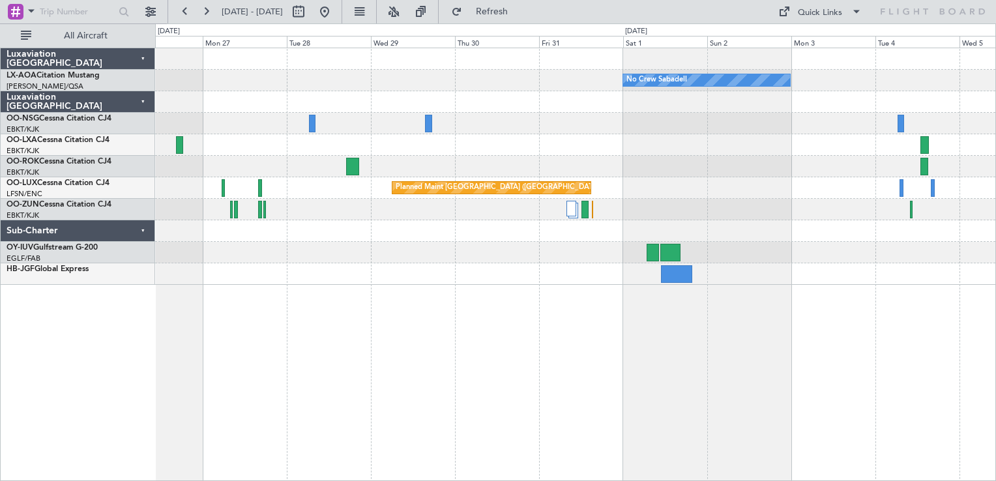
click at [599, 407] on div "No Crew Sabadell No Crew [GEOGRAPHIC_DATA] Planned Maint [GEOGRAPHIC_DATA] Plan…" at bounding box center [575, 264] width 841 height 433
click at [335, 17] on button at bounding box center [324, 11] width 21 height 21
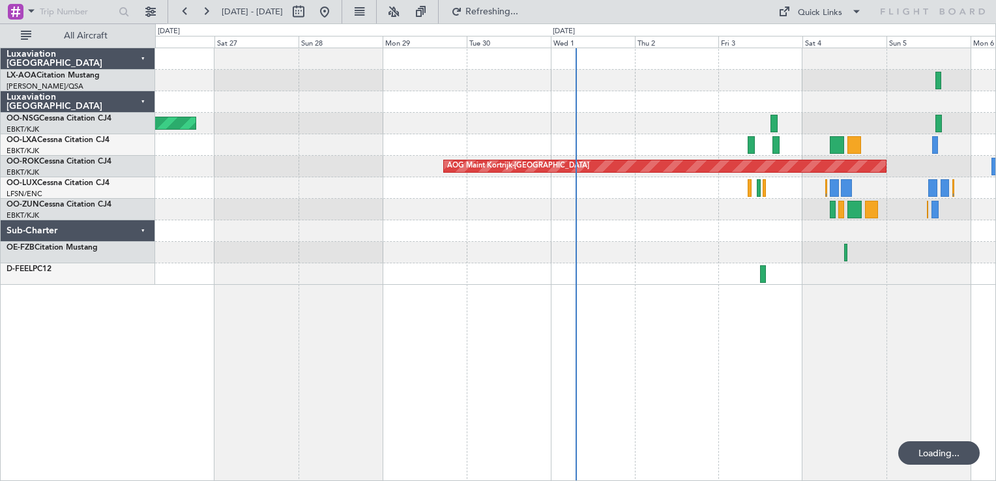
click at [452, 293] on div "Planned Maint [GEOGRAPHIC_DATA] ([GEOGRAPHIC_DATA]) Planned Maint [GEOGRAPHIC_D…" at bounding box center [575, 264] width 841 height 433
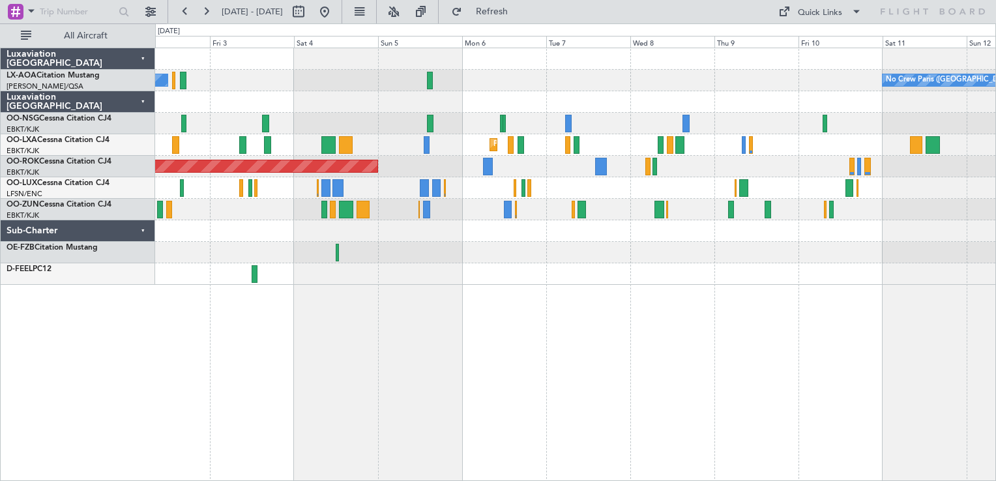
click at [512, 369] on div "No Crew Antwerp ([GEOGRAPHIC_DATA]) No Crew [GEOGRAPHIC_DATA] ([GEOGRAPHIC_DATA…" at bounding box center [575, 264] width 841 height 433
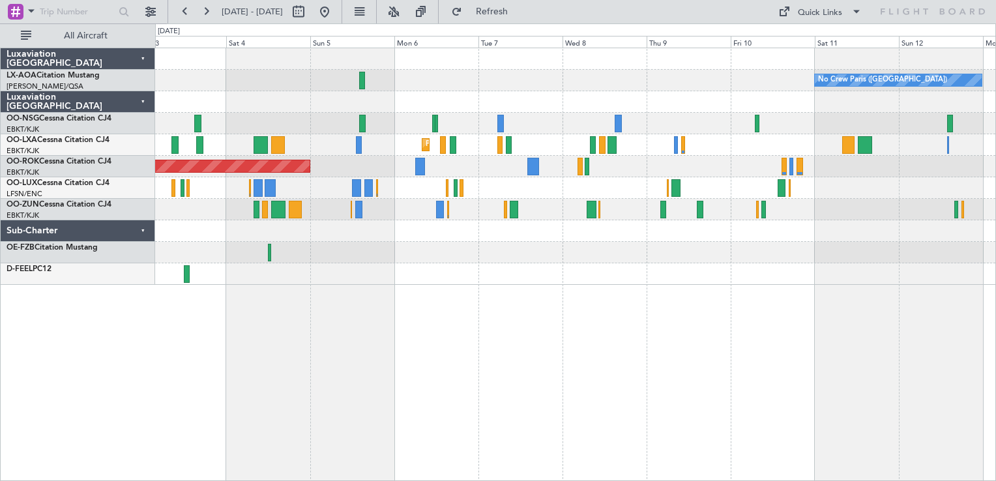
click at [443, 309] on div "No Crew Paris ([GEOGRAPHIC_DATA]) No Crew [GEOGRAPHIC_DATA] ([GEOGRAPHIC_DATA])…" at bounding box center [575, 264] width 841 height 433
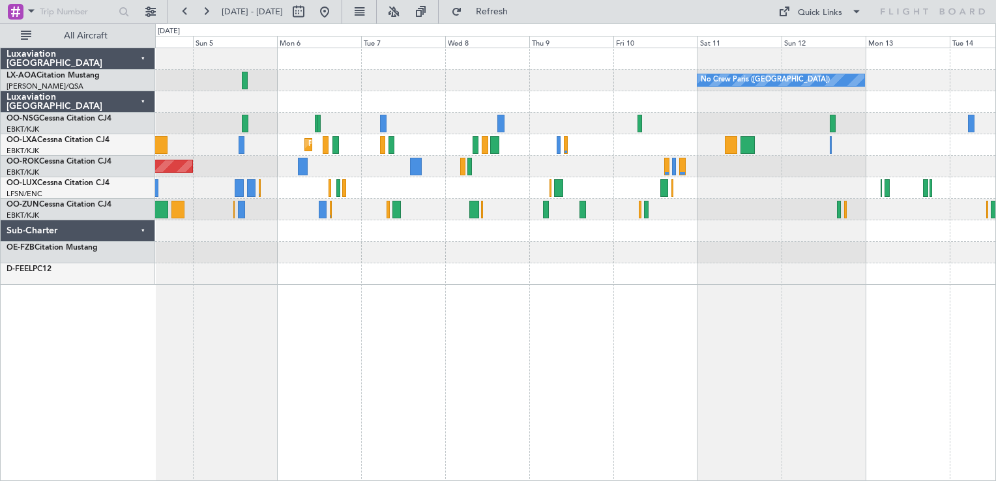
click at [522, 276] on div "No Crew Paris ([GEOGRAPHIC_DATA]) No Crew [GEOGRAPHIC_DATA] ([GEOGRAPHIC_DATA])…" at bounding box center [575, 166] width 840 height 237
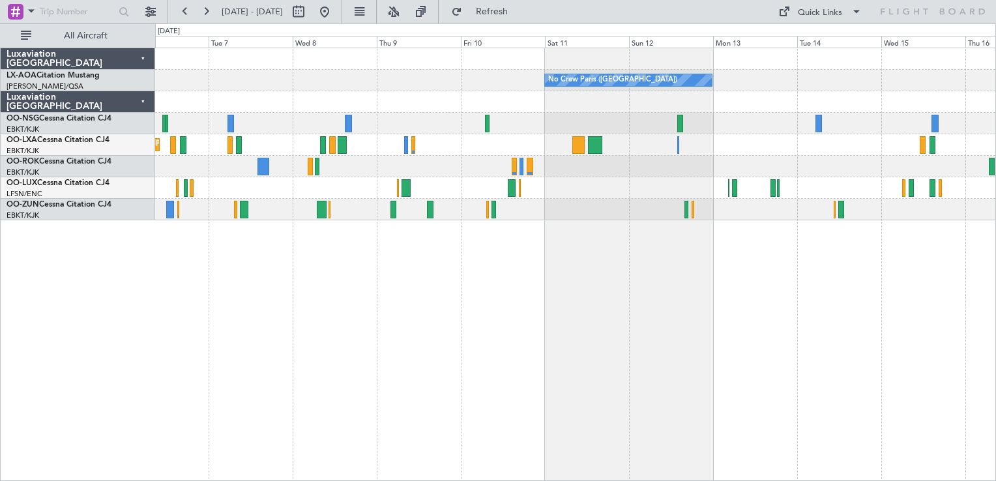
click at [550, 302] on div "No Crew Paris ([GEOGRAPHIC_DATA]) Planned Maint [GEOGRAPHIC_DATA]-[GEOGRAPHIC_D…" at bounding box center [575, 264] width 841 height 433
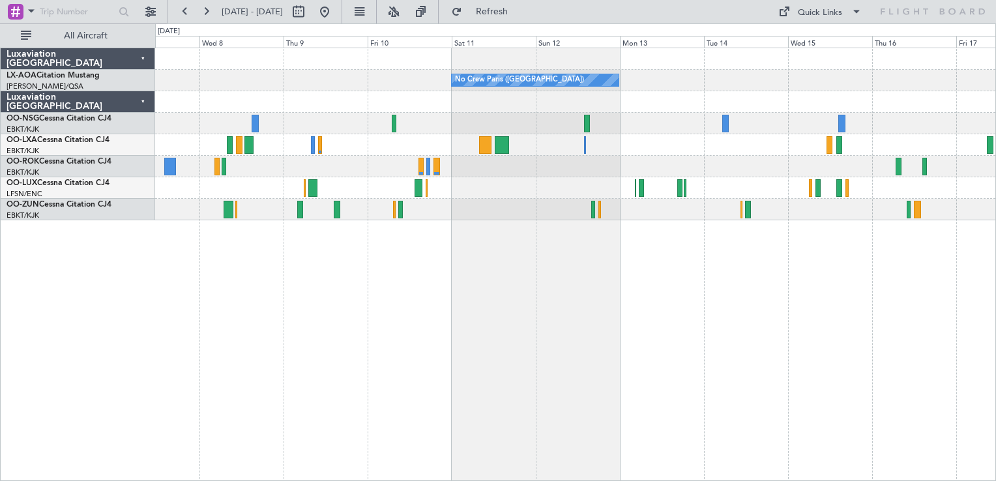
click at [509, 317] on div "No Crew Paris ([GEOGRAPHIC_DATA]) Planned Maint [GEOGRAPHIC_DATA]-[GEOGRAPHIC_D…" at bounding box center [575, 264] width 841 height 433
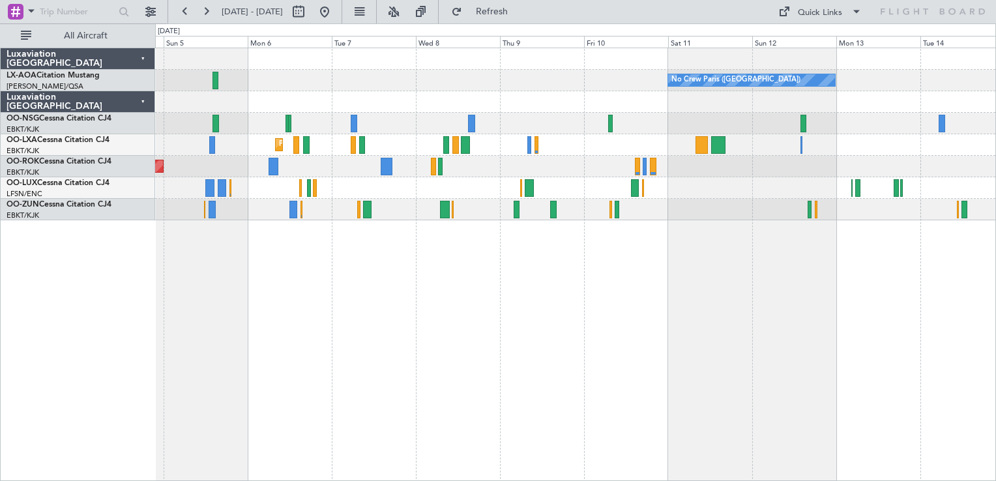
click at [566, 276] on div "No Crew Paris ([GEOGRAPHIC_DATA]) No Crew [GEOGRAPHIC_DATA] ([GEOGRAPHIC_DATA])…" at bounding box center [575, 264] width 841 height 433
click at [335, 11] on button at bounding box center [324, 11] width 21 height 21
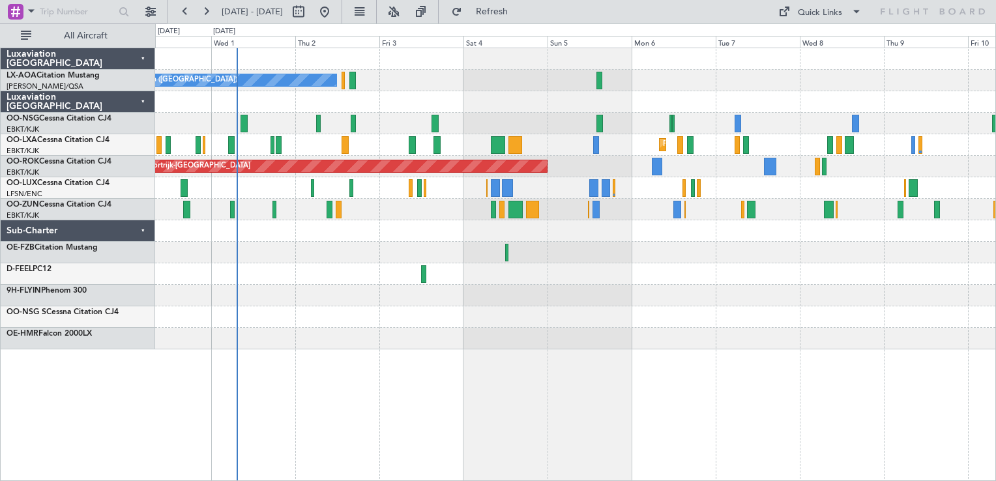
click at [425, 323] on div at bounding box center [575, 317] width 840 height 22
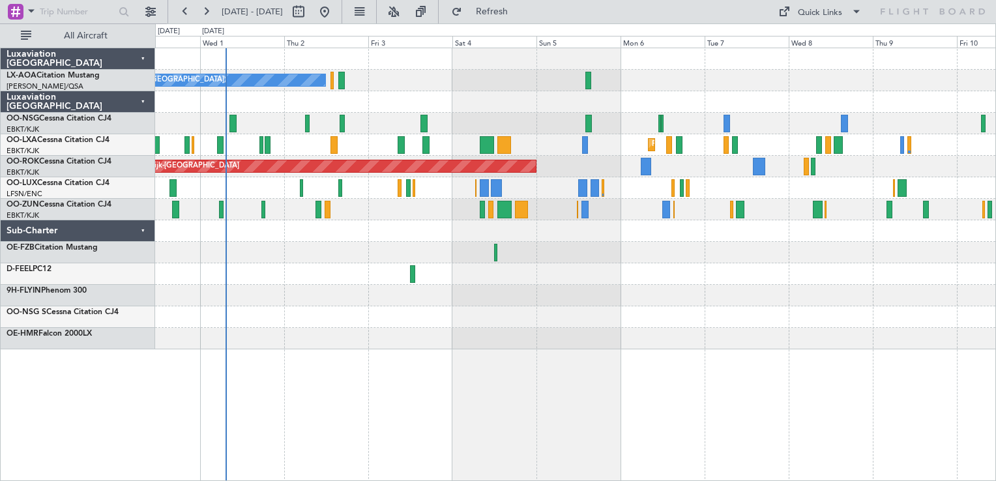
click at [581, 327] on div "No Crew Antwerp ([GEOGRAPHIC_DATA]) No Crew [GEOGRAPHIC_DATA] ([GEOGRAPHIC_DATA…" at bounding box center [575, 198] width 840 height 301
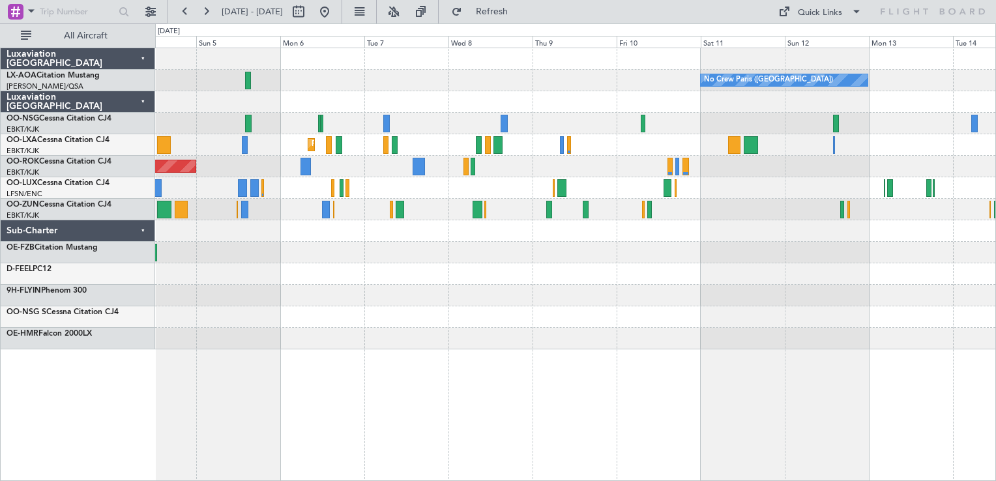
click at [492, 274] on div "No Crew Paris ([GEOGRAPHIC_DATA]) No Crew [GEOGRAPHIC_DATA] ([GEOGRAPHIC_DATA])…" at bounding box center [575, 198] width 840 height 301
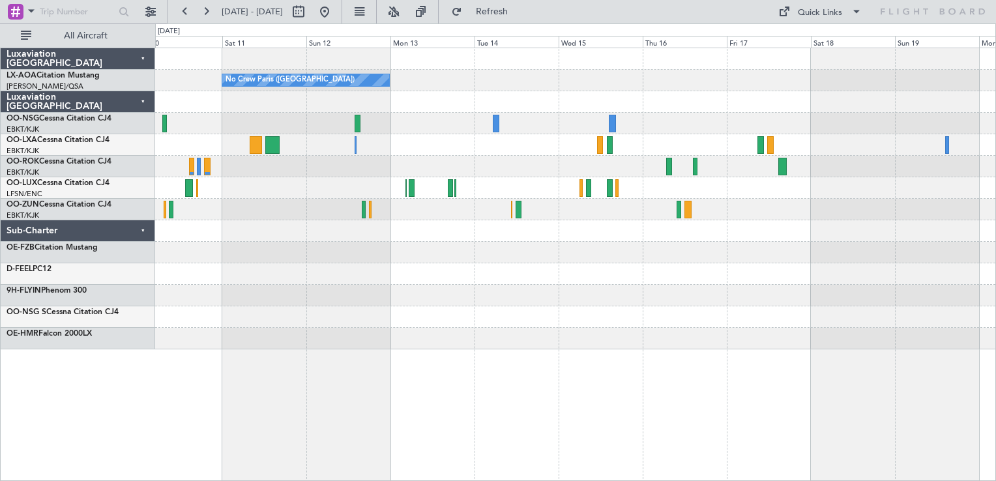
click at [644, 259] on div "No Crew Paris ([GEOGRAPHIC_DATA]) Planned Maint [GEOGRAPHIC_DATA]" at bounding box center [575, 198] width 840 height 301
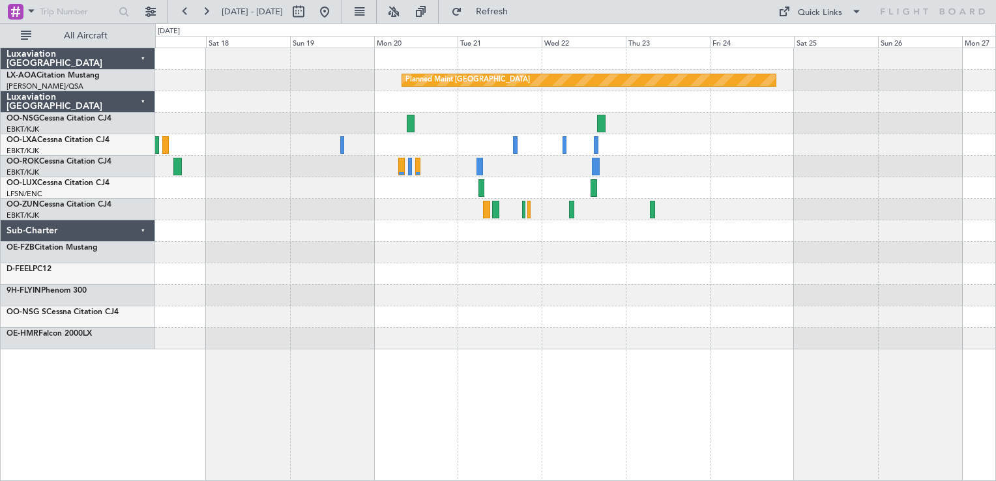
click at [605, 245] on div "Planned Maint [GEOGRAPHIC_DATA]" at bounding box center [575, 198] width 840 height 301
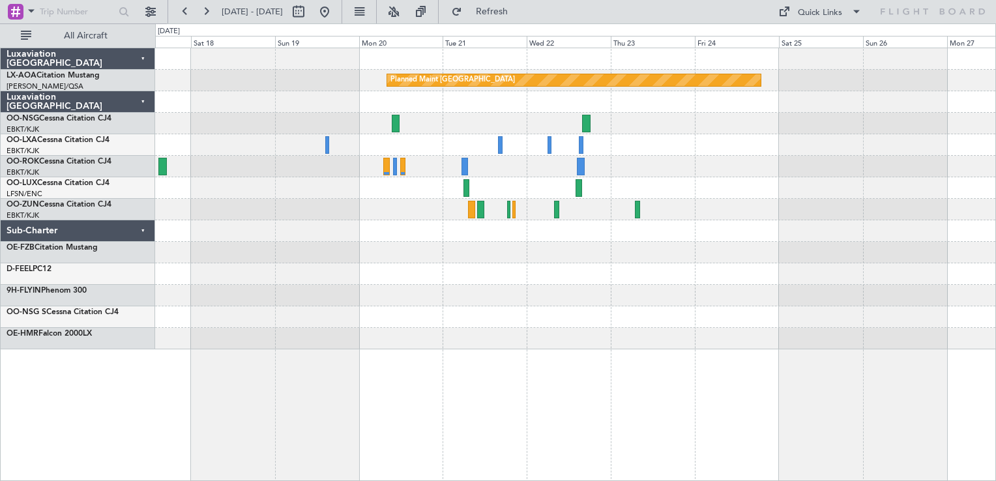
click at [691, 222] on div "Planned Maint [GEOGRAPHIC_DATA]" at bounding box center [575, 264] width 841 height 433
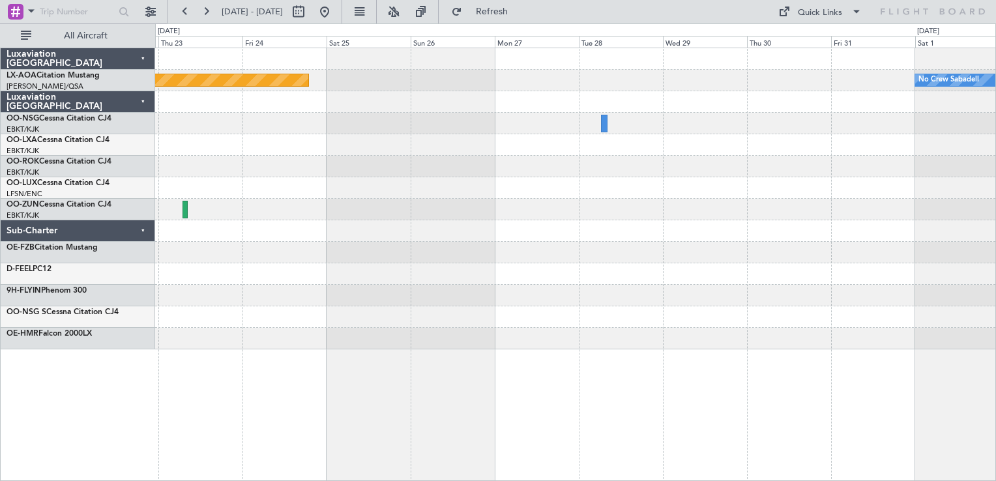
click at [766, 206] on div "Planned Maint [GEOGRAPHIC_DATA] No Crew Sabadell" at bounding box center [575, 198] width 840 height 301
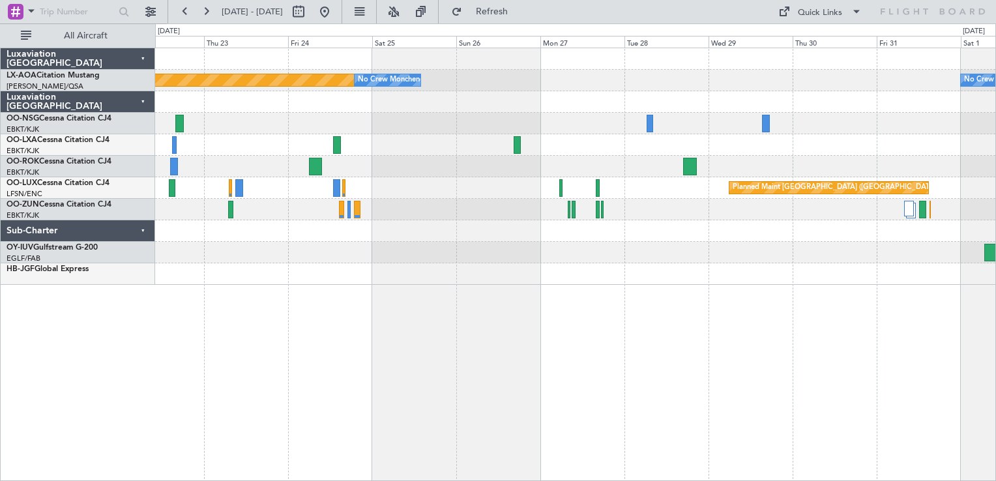
click at [876, 240] on div "Planned Maint [GEOGRAPHIC_DATA] No Crew Sabadell No Crew [GEOGRAPHIC_DATA] Plan…" at bounding box center [575, 264] width 841 height 433
